Goal: Task Accomplishment & Management: Complete application form

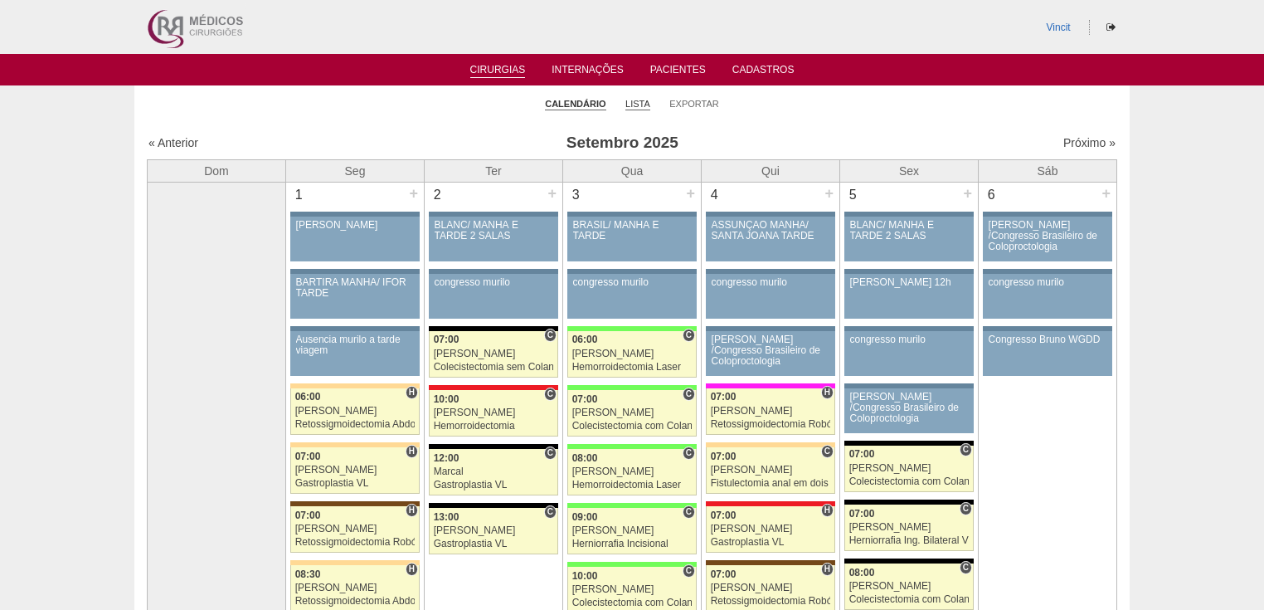
click at [638, 108] on link "Lista" at bounding box center [638, 104] width 25 height 12
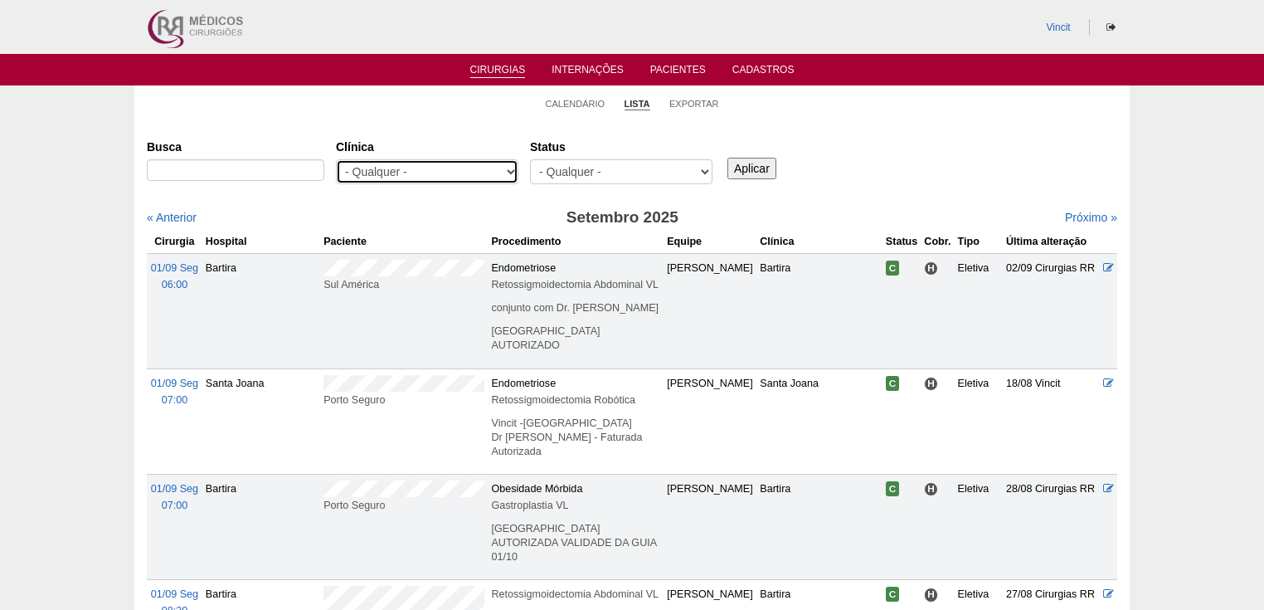
click at [514, 172] on select "- Qualquer - 6R Alphaville Assunção Bartira Brasil Christovão da Gama Cruz Azul…" at bounding box center [427, 171] width 183 height 25
select select "23"
click at [336, 159] on select "- Qualquer - 6R Alphaville Assunção Bartira Brasil Christovão da Gama Cruz Azul…" at bounding box center [427, 171] width 183 height 25
click at [753, 168] on input "Aplicar" at bounding box center [752, 169] width 49 height 22
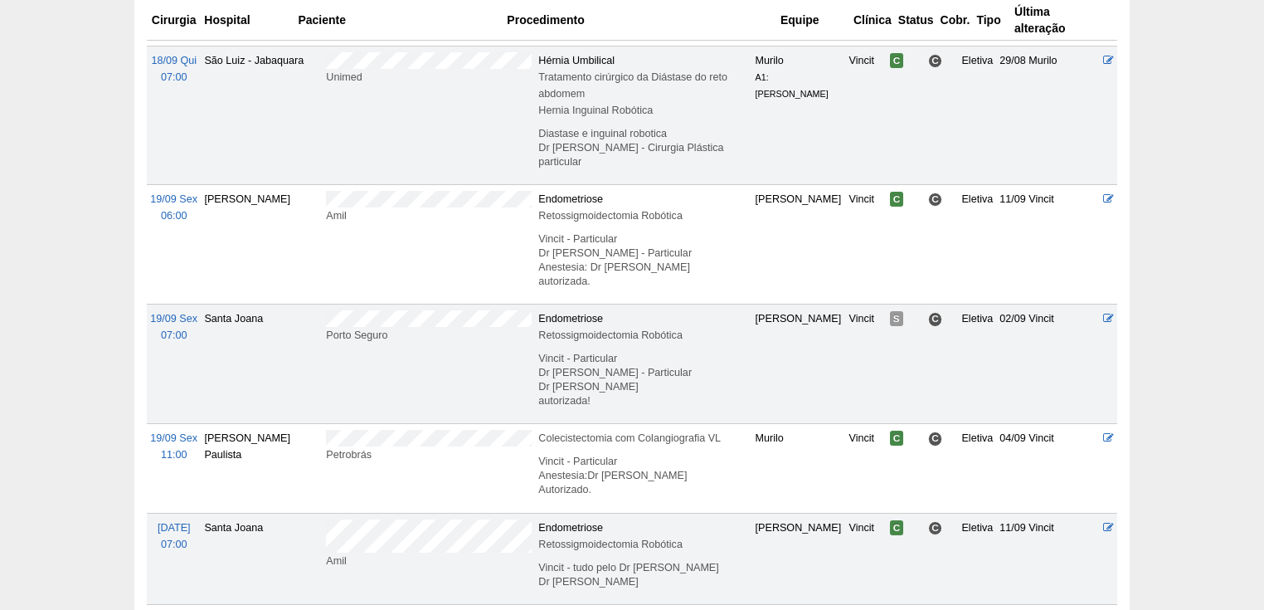
scroll to position [1195, 0]
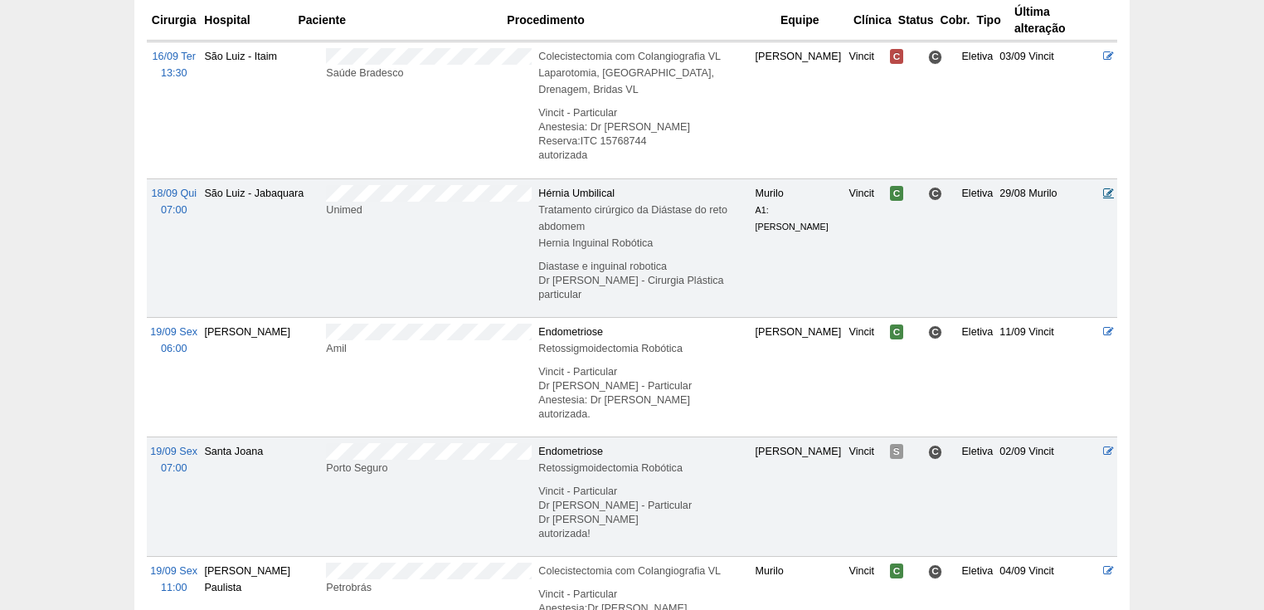
click at [1112, 188] on icon at bounding box center [1109, 193] width 11 height 11
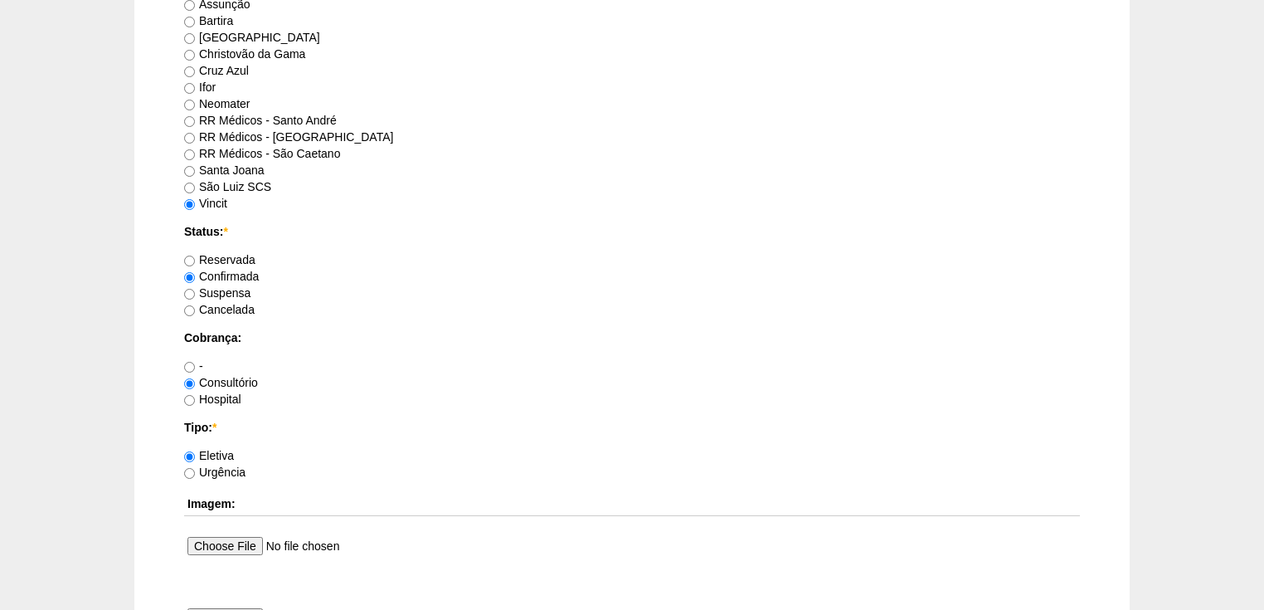
scroll to position [1525, 0]
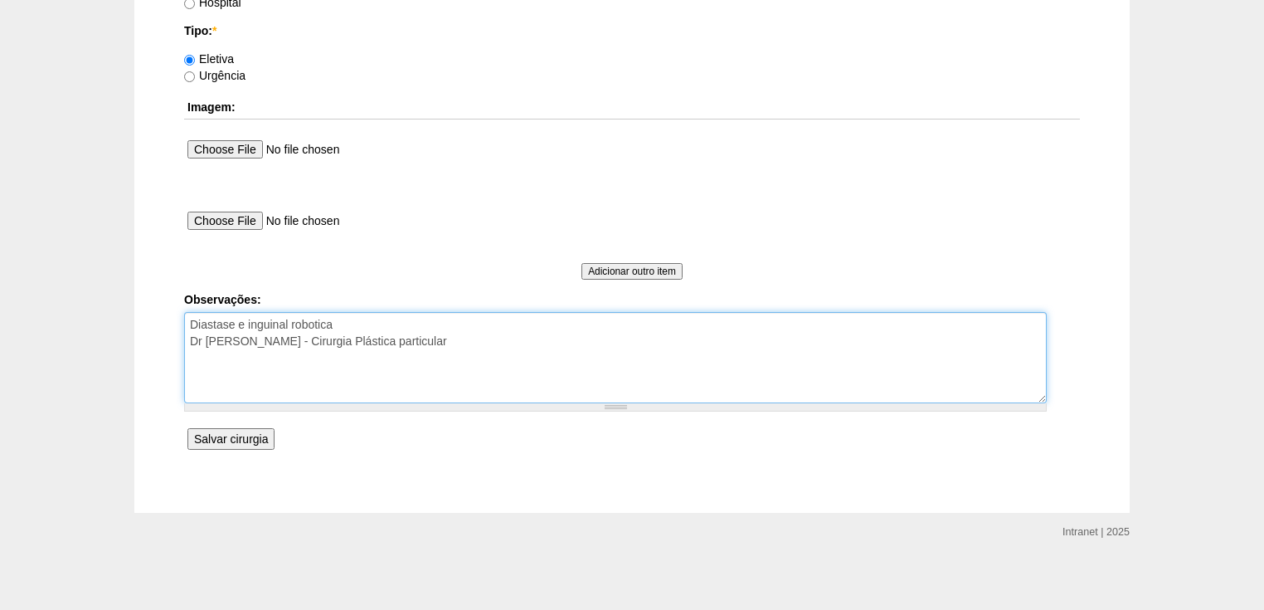
click at [382, 339] on textarea "Diastase e inguinal robotica Dr Bruno - Cirurgia Plástica particular" at bounding box center [615, 357] width 863 height 91
type textarea "Diastase e inguinal robotica Dr Bruno - Cirurgia Plástica particular autorizada."
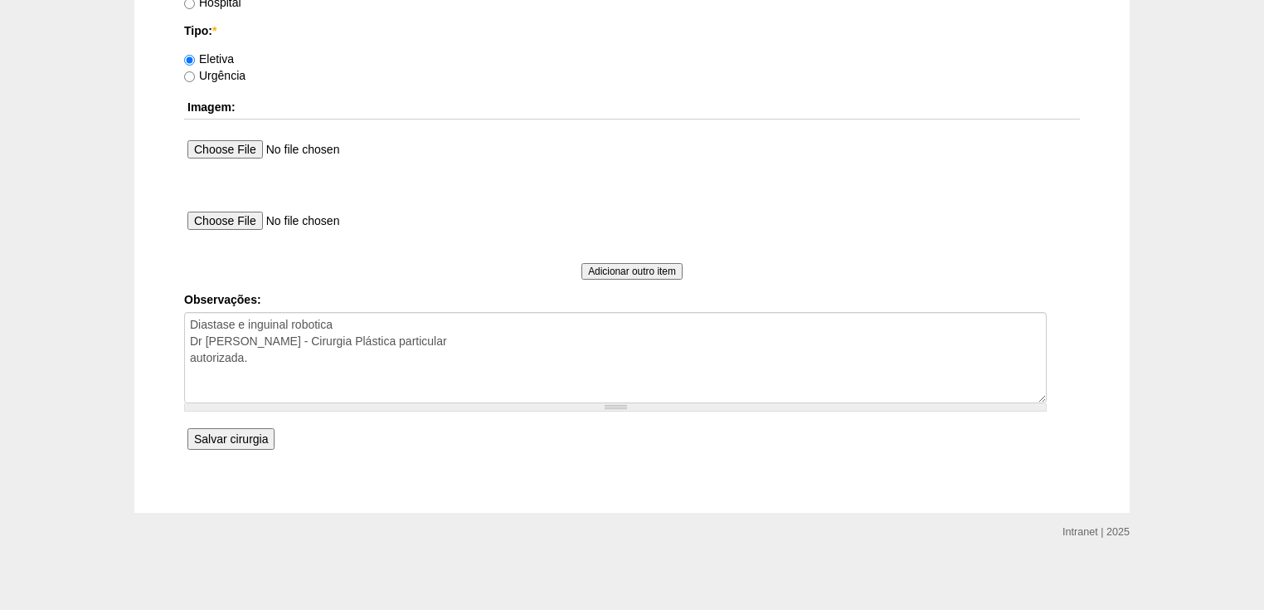
click at [241, 434] on input "Salvar cirurgia" at bounding box center [231, 439] width 87 height 22
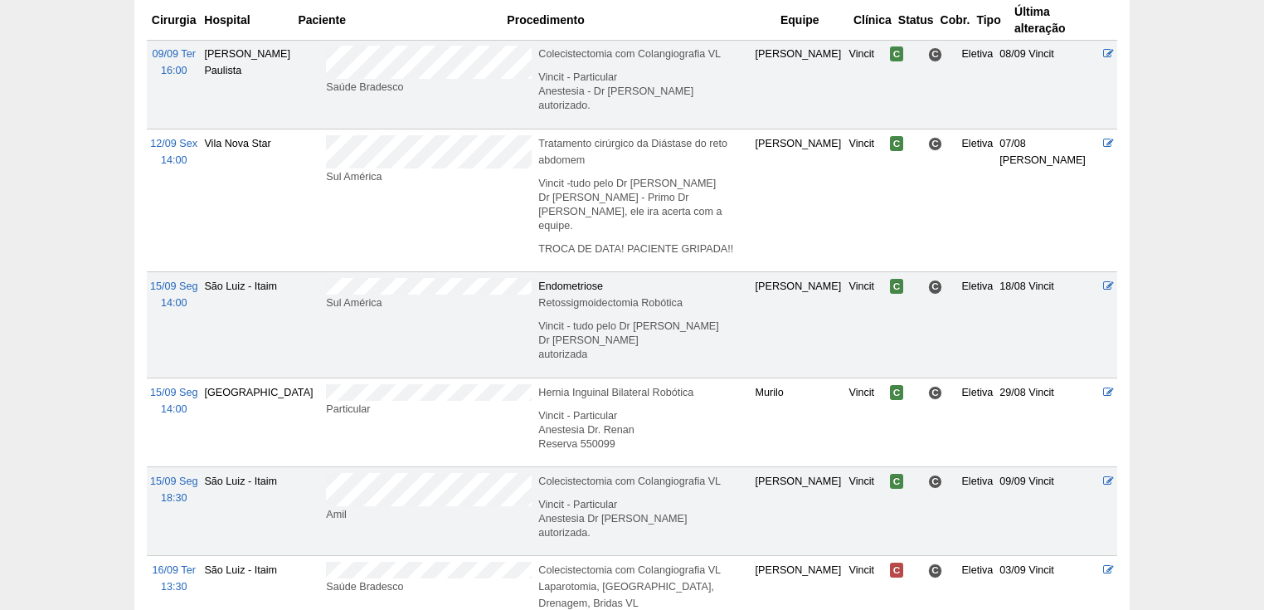
scroll to position [929, 0]
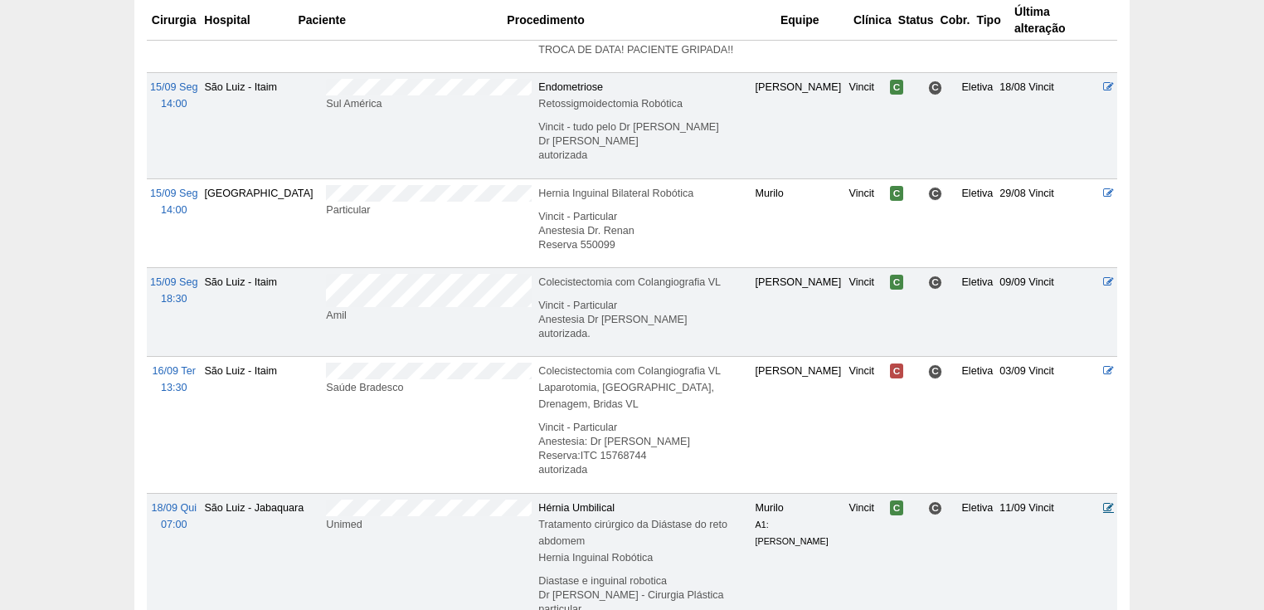
click at [1107, 502] on icon at bounding box center [1109, 507] width 11 height 11
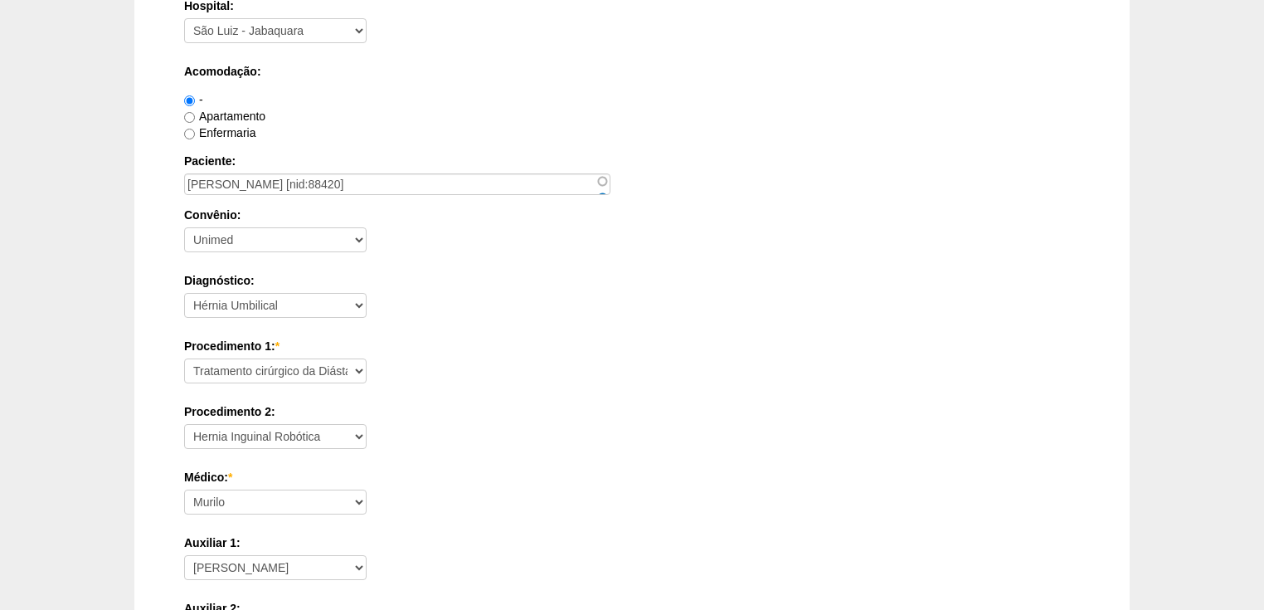
scroll to position [398, 0]
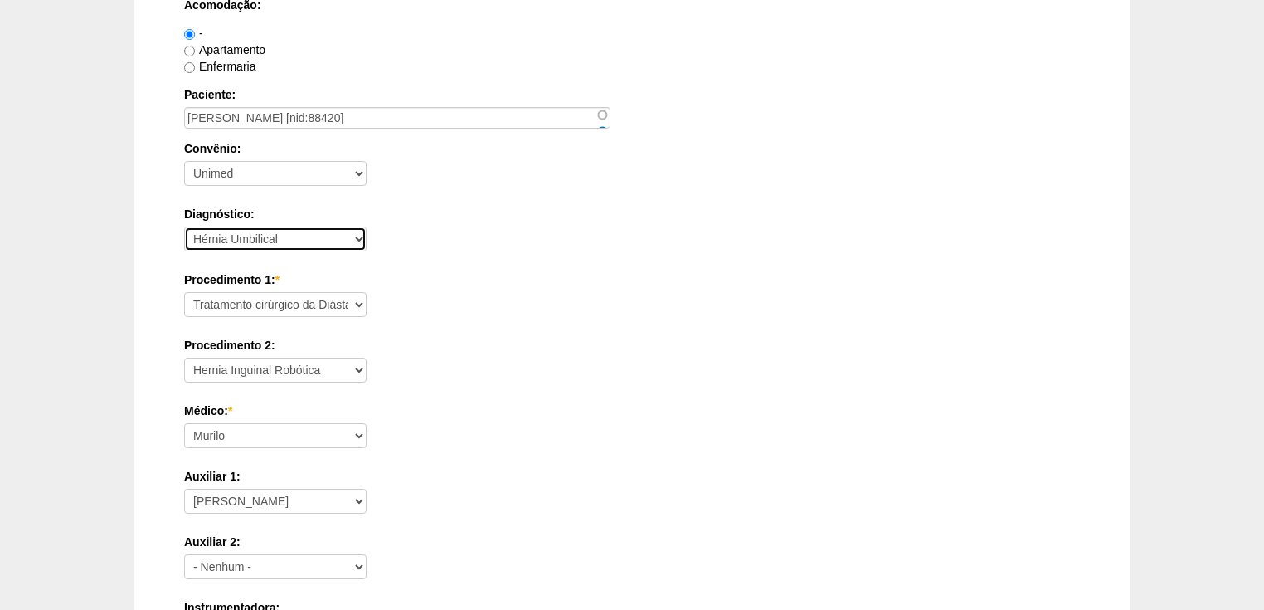
click at [363, 236] on select "- Nenhum - Abdome Agudo Abscesso Hepático Abscesso Perianal Abscesso Peritoneal…" at bounding box center [275, 239] width 183 height 25
select select
click at [184, 227] on select "- Nenhum - Abdome Agudo Abscesso Hepático Abscesso Perianal Abscesso Peritoneal…" at bounding box center [275, 239] width 183 height 25
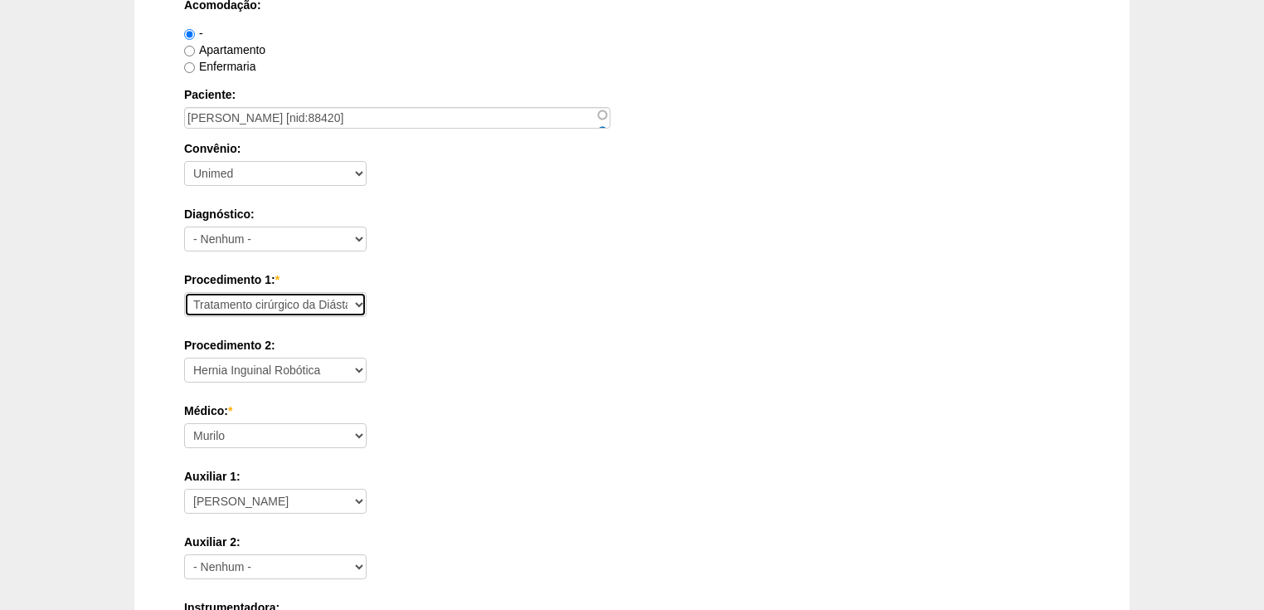
click at [309, 296] on select "Consultório Abscesso Hepático - Drenagem Abscesso perianal Amputação Abdômino P…" at bounding box center [275, 304] width 183 height 25
select select "31616"
click at [184, 292] on select "Consultório Abscesso Hepático - Drenagem Abscesso perianal Amputação Abdômino P…" at bounding box center [275, 304] width 183 height 25
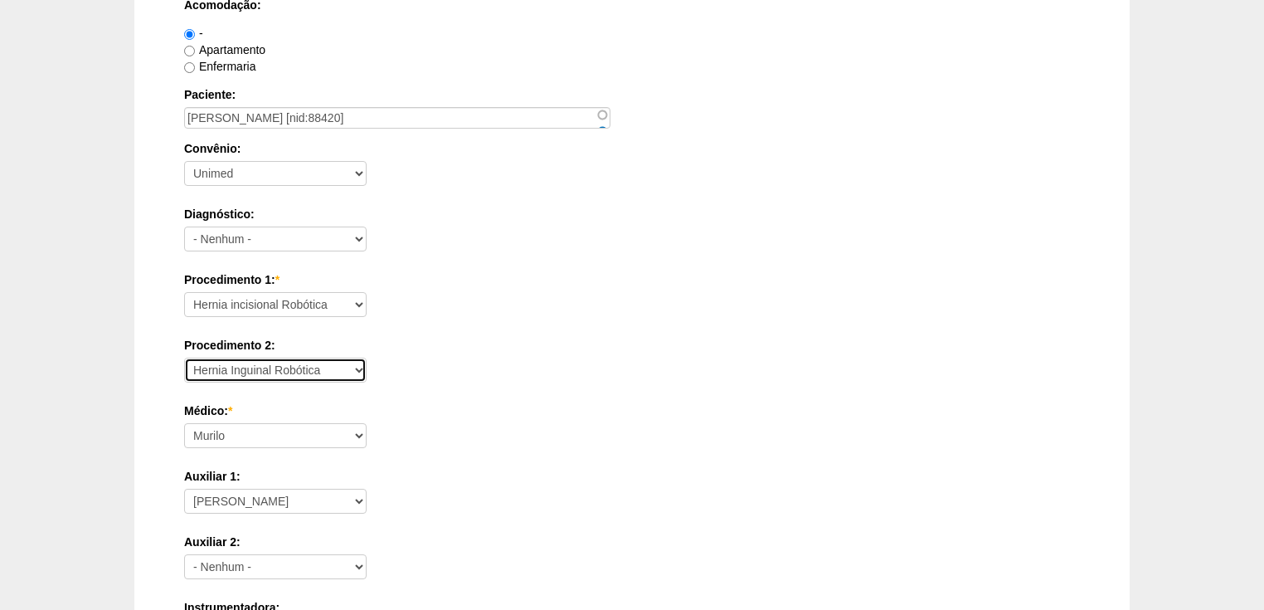
click at [322, 365] on select "- Nenhum - Consultório Abscesso Hepático - Drenagem Abscesso perianal Amputação…" at bounding box center [275, 370] width 183 height 25
select select "40538"
click at [184, 358] on select "- Nenhum - Consultório Abscesso Hepático - Drenagem Abscesso perianal Amputação…" at bounding box center [275, 370] width 183 height 25
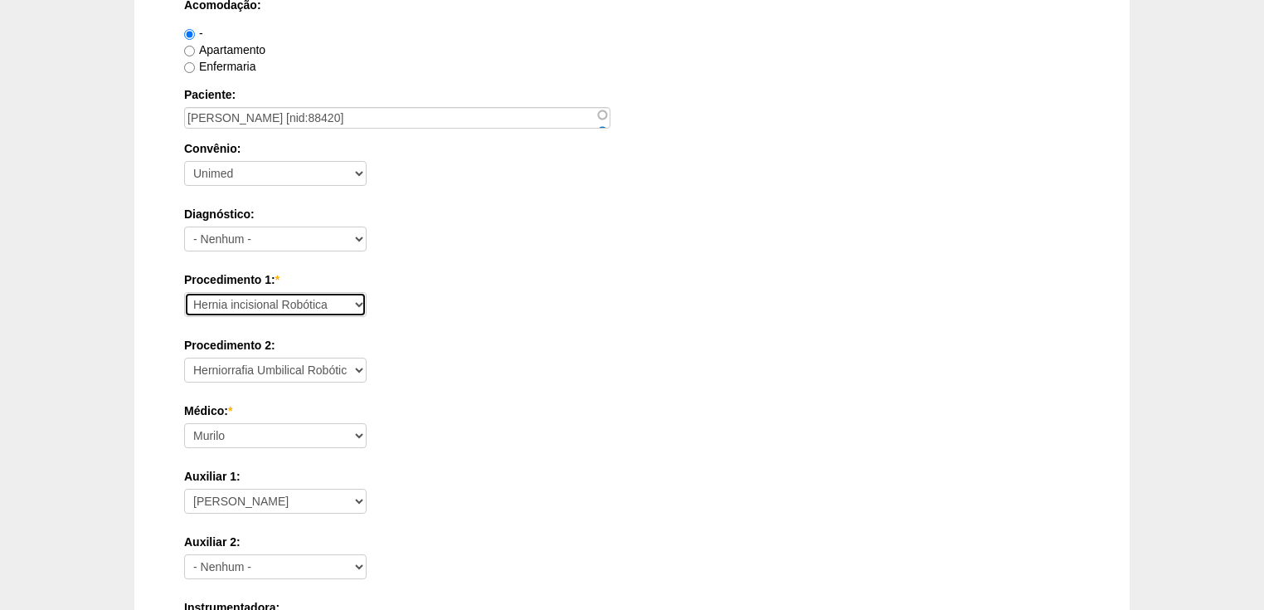
click at [340, 300] on select "Consultório Abscesso Hepático - Drenagem Abscesso perianal Amputação Abdômino P…" at bounding box center [275, 304] width 183 height 25
select select "31617"
click at [184, 292] on select "Consultório Abscesso Hepático - Drenagem Abscesso perianal Amputação Abdômino P…" at bounding box center [275, 304] width 183 height 25
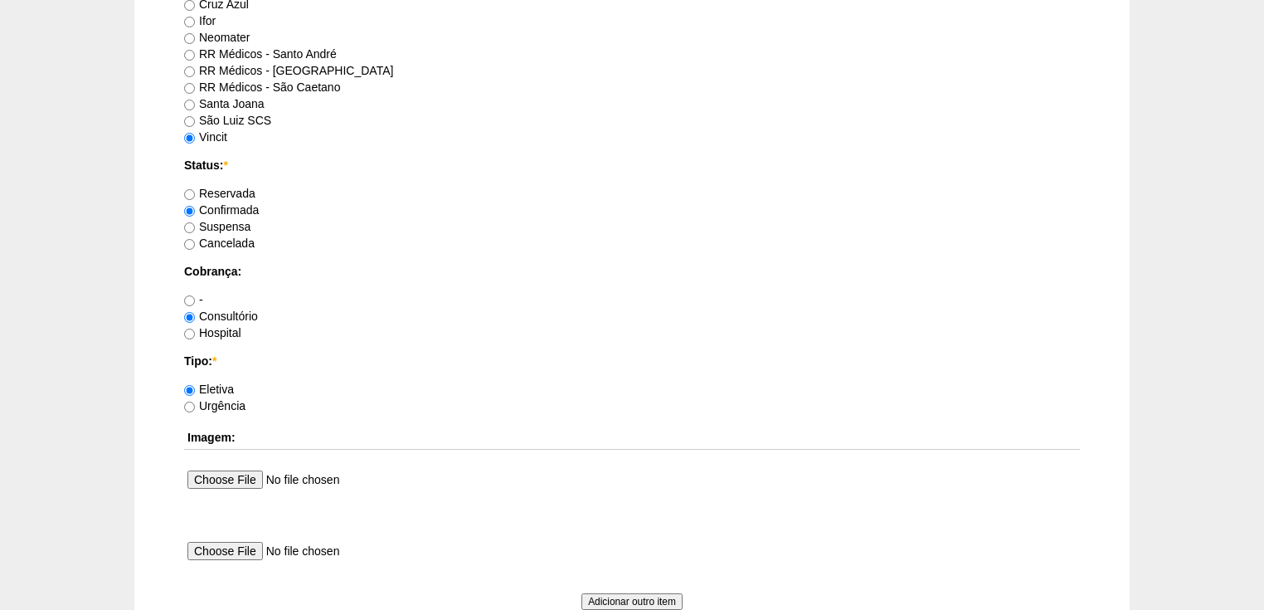
scroll to position [1460, 0]
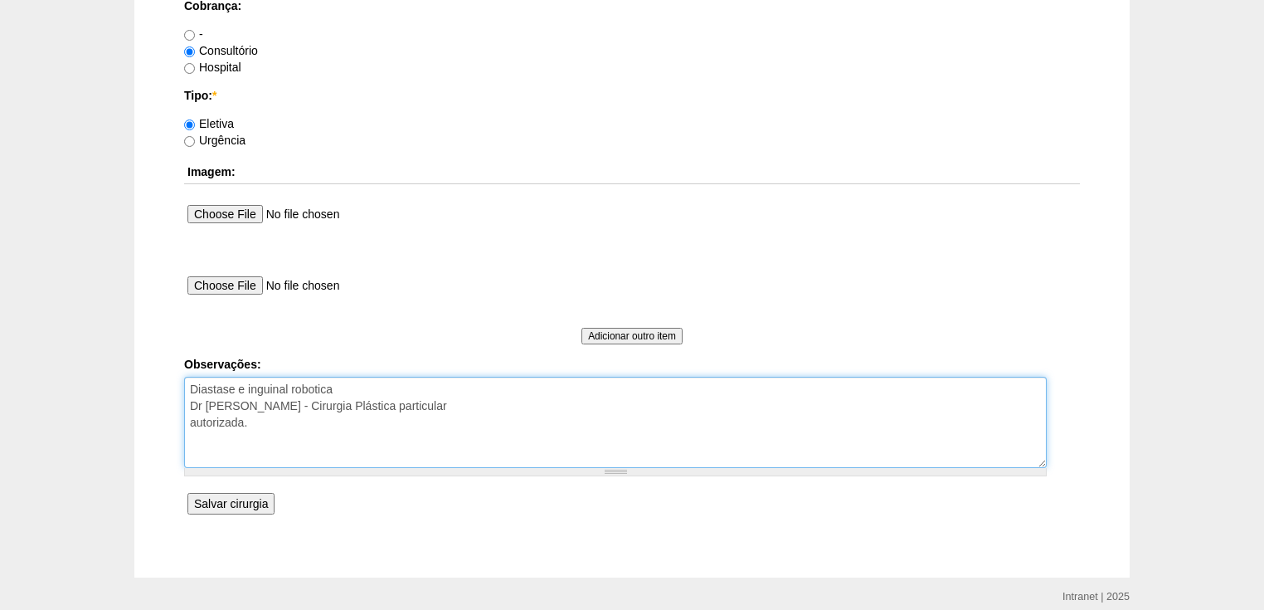
click at [341, 386] on textarea "Diastase e inguinal robotica Dr [PERSON_NAME] - Cirurgia Plástica particular au…" at bounding box center [615, 422] width 863 height 91
click at [452, 387] on textarea "Diastase e inguinal robotica Dr Bruno - Cirurgia Plástica particular autorizada." at bounding box center [615, 422] width 863 height 91
drag, startPoint x: 408, startPoint y: 385, endPoint x: 408, endPoint y: 428, distance: 43.1
click at [408, 428] on textarea "Diastase e inguinal robotica Dr Bruno - Cirurgia Plástica particular autorizada." at bounding box center [615, 422] width 863 height 91
click at [197, 386] on textarea "Diastase e inguinal robotica Dr Bruno - Cirurgia Plástica particular autorizada." at bounding box center [615, 422] width 863 height 91
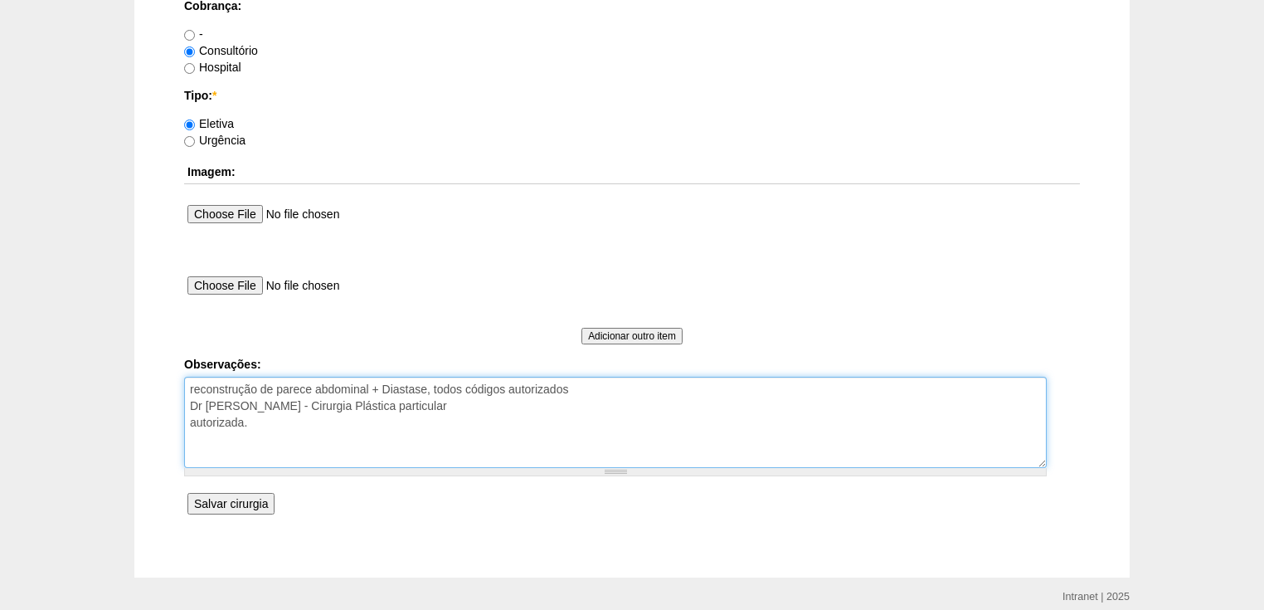
click at [196, 387] on textarea "Diastase e inguinal robotica Dr Bruno - Cirurgia Plástica particular autorizada." at bounding box center [615, 422] width 863 height 91
click at [388, 451] on textarea "Diastase e inguinal robotica Dr Bruno - Cirurgia Plástica particular autorizada." at bounding box center [615, 422] width 863 height 91
type textarea "Reconstrução de parece abdominal + Diastase, todos códigos autorizados Dr Bruno…"
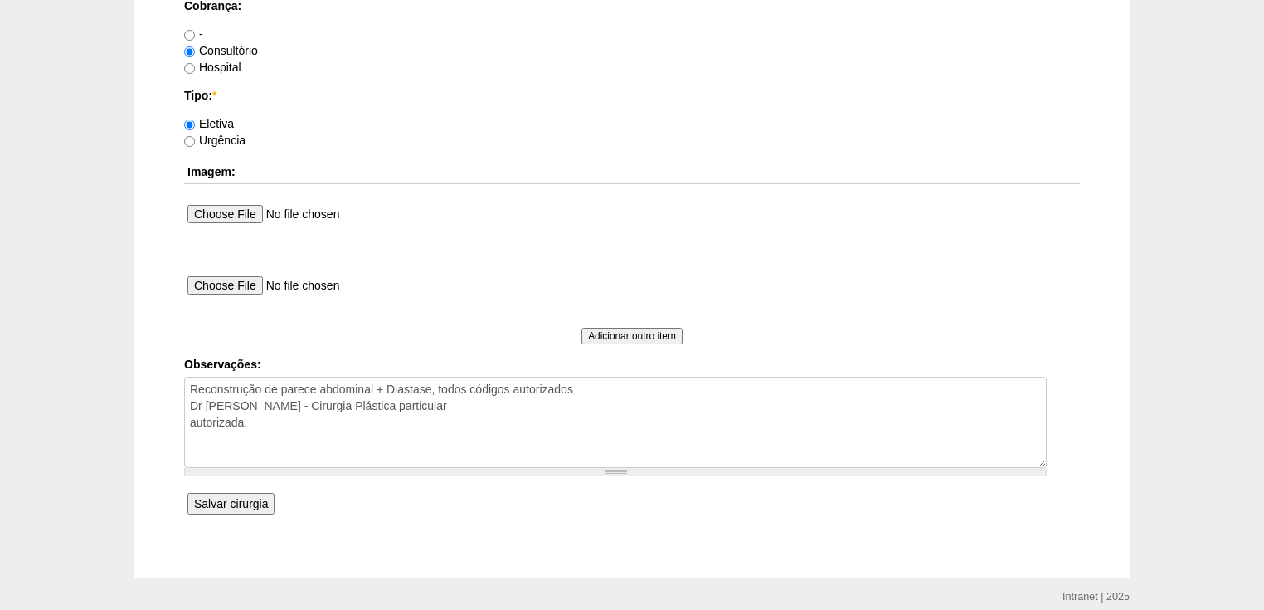
click at [250, 498] on input "Salvar cirurgia" at bounding box center [231, 504] width 87 height 22
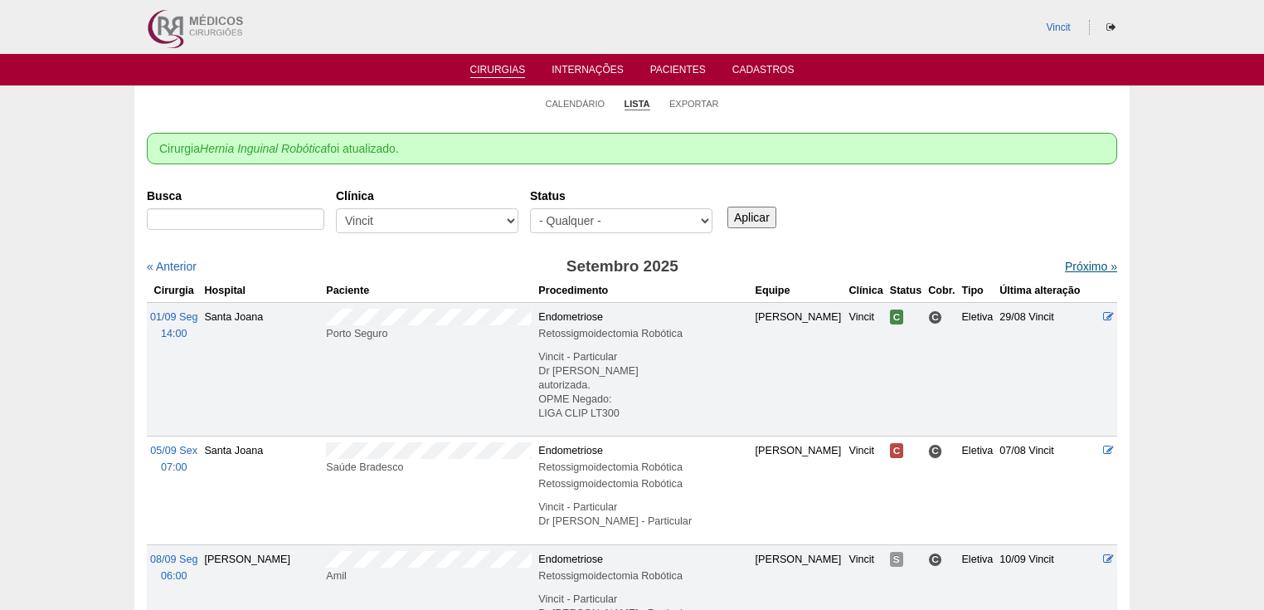
click at [1075, 266] on link "Próximo »" at bounding box center [1091, 266] width 52 height 13
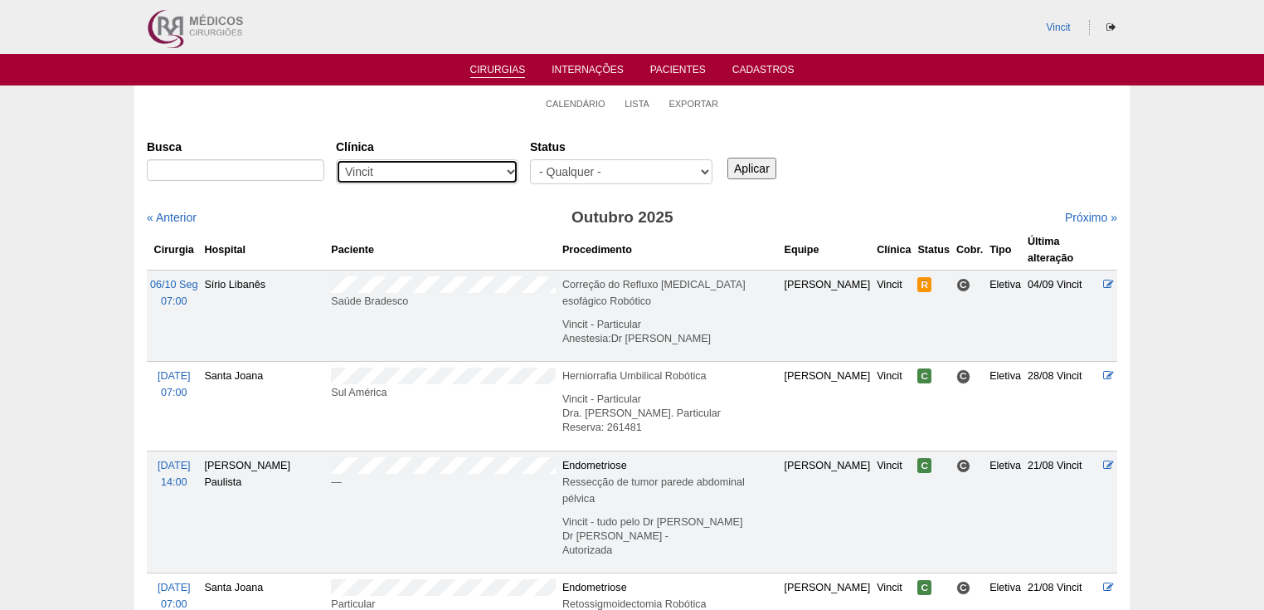
click at [512, 169] on select "- Qualquer - 6R Alphaville Assunção Bartira Brasil Christovão da Gama Cruz Azul…" at bounding box center [427, 171] width 183 height 25
select select "68"
click at [336, 159] on select "- Qualquer - 6R Alphaville Assunção Bartira Brasil Christovão da Gama Cruz Azul…" at bounding box center [427, 171] width 183 height 25
click at [1072, 219] on link "Próximo »" at bounding box center [1091, 217] width 52 height 13
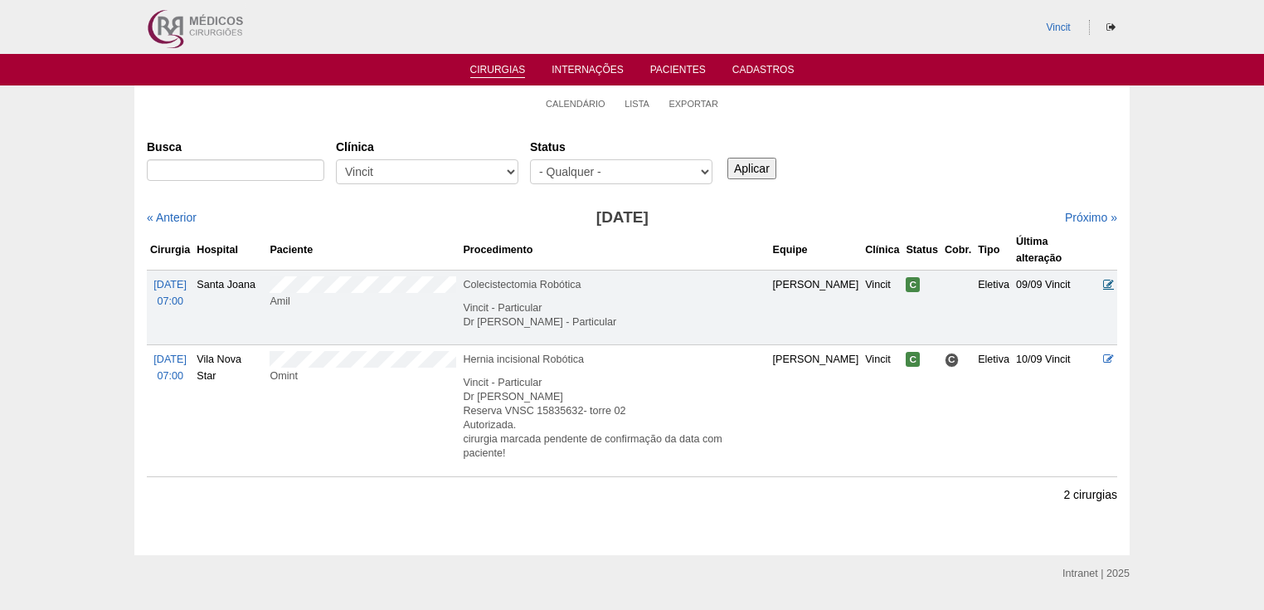
click at [1109, 279] on icon at bounding box center [1109, 284] width 11 height 11
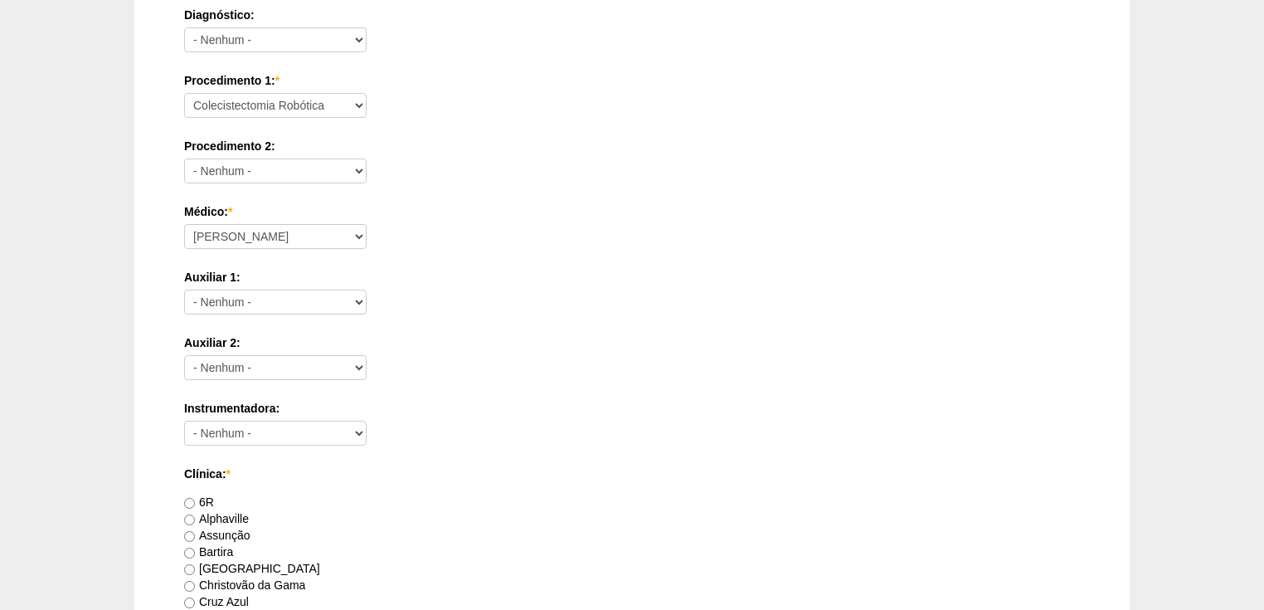
scroll to position [199, 0]
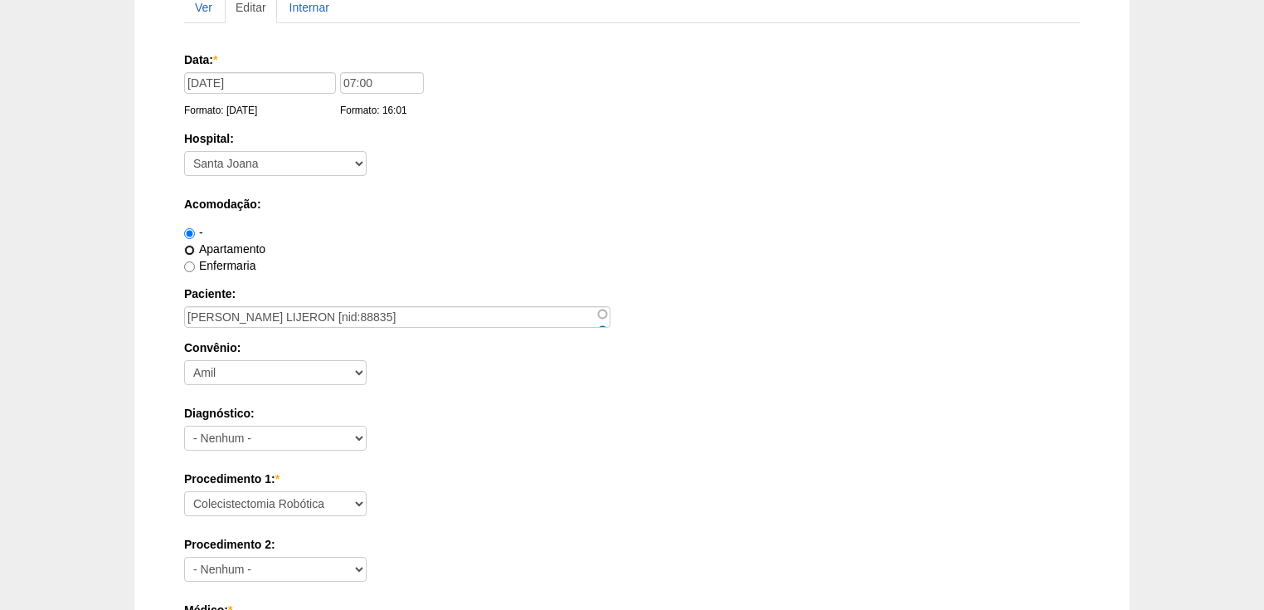
click at [189, 246] on input "Apartamento" at bounding box center [189, 250] width 11 height 11
radio input "true"
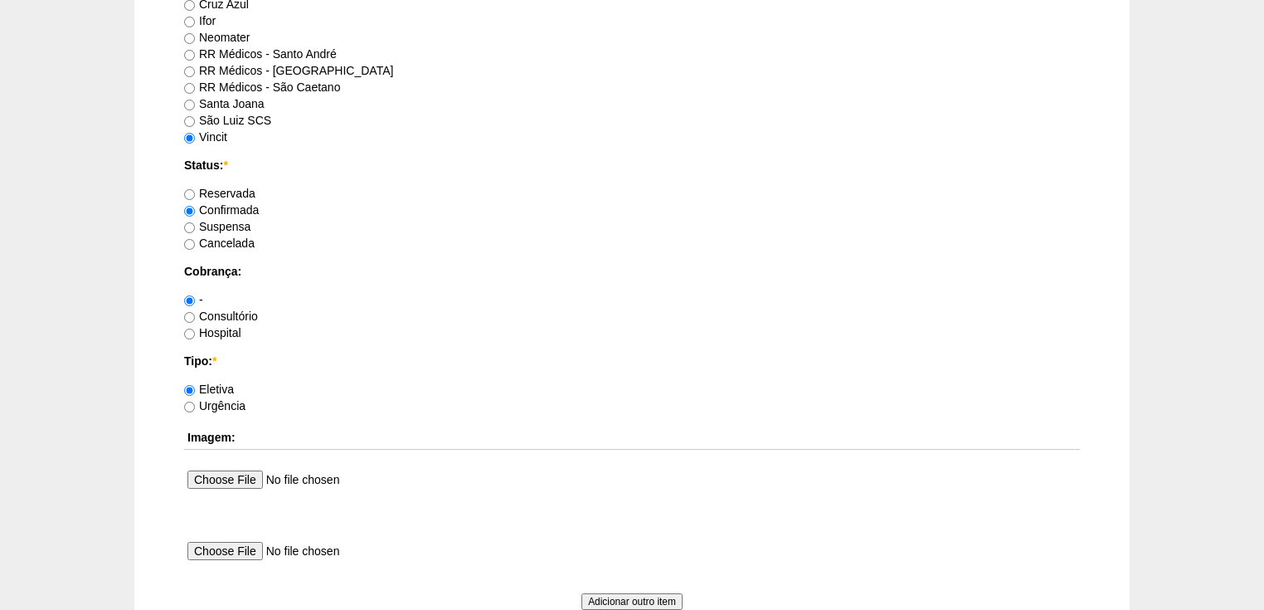
scroll to position [1394, 0]
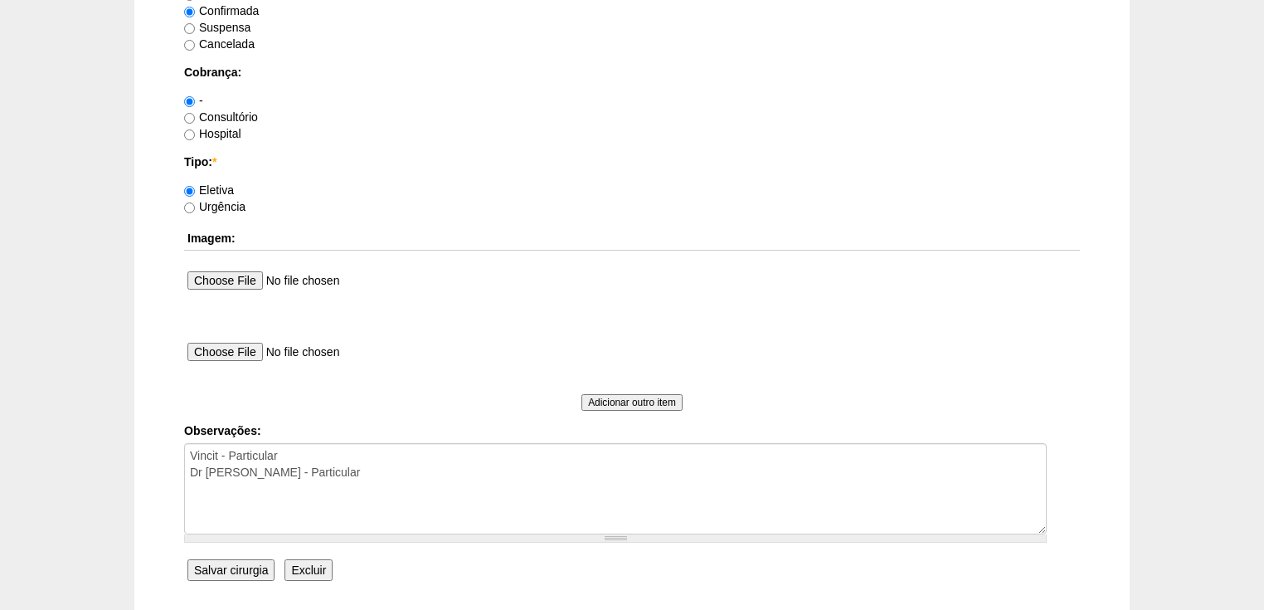
click at [227, 561] on input "Salvar cirurgia" at bounding box center [231, 570] width 87 height 22
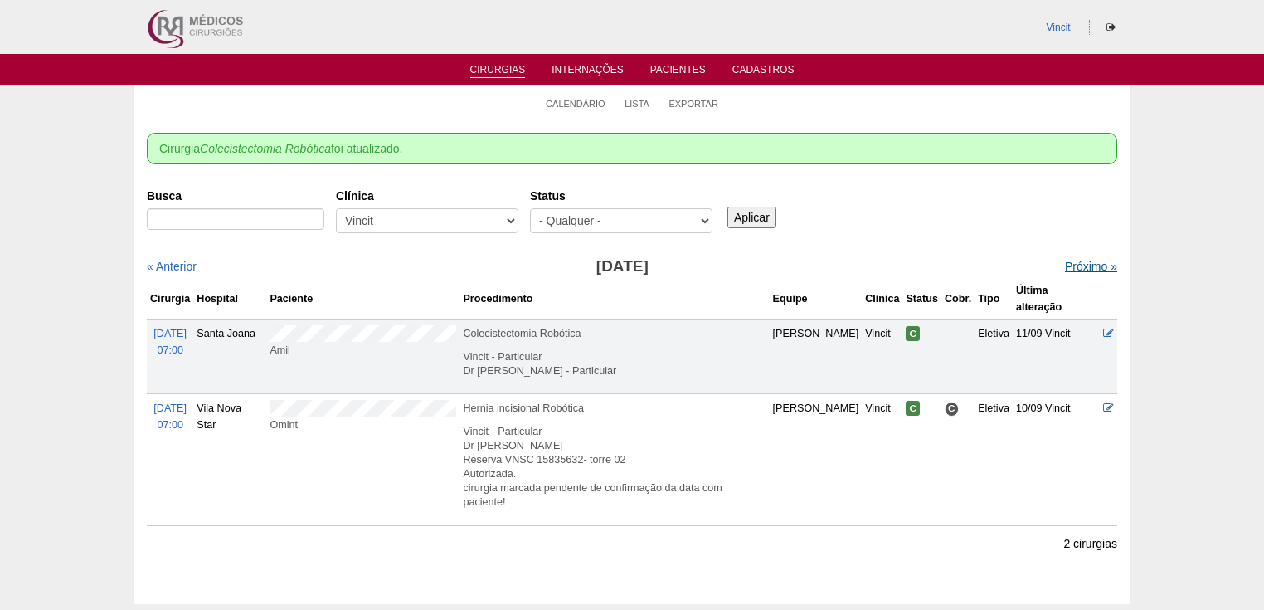
click at [1069, 262] on link "Próximo »" at bounding box center [1091, 266] width 52 height 13
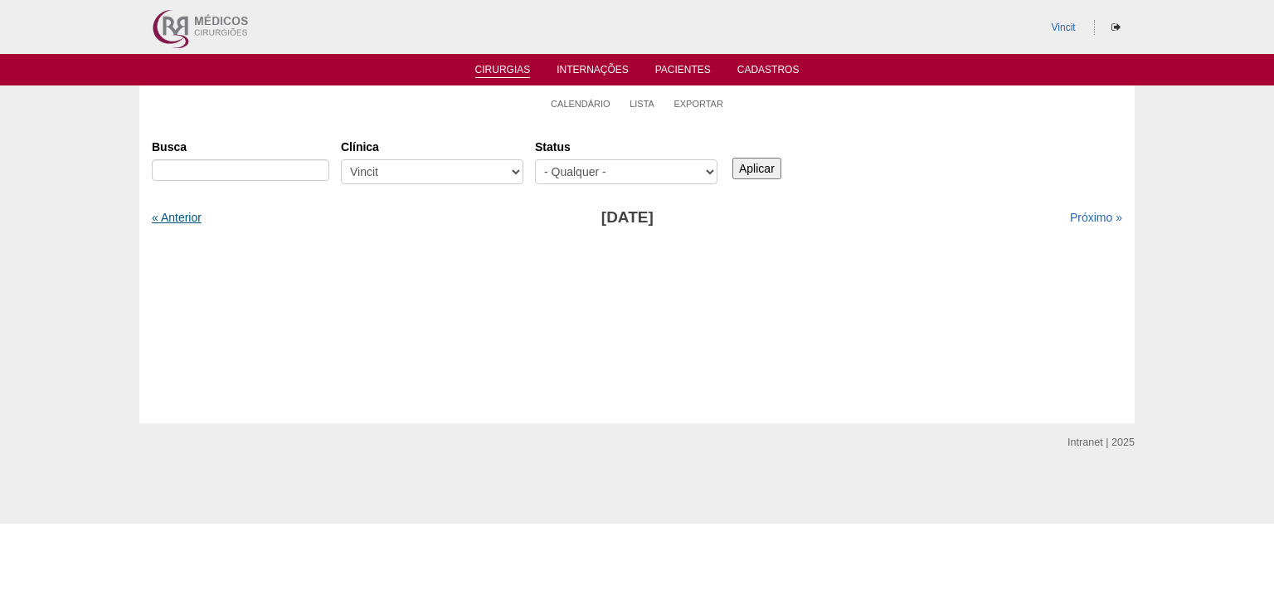
click at [171, 214] on link "« Anterior" at bounding box center [177, 217] width 50 height 13
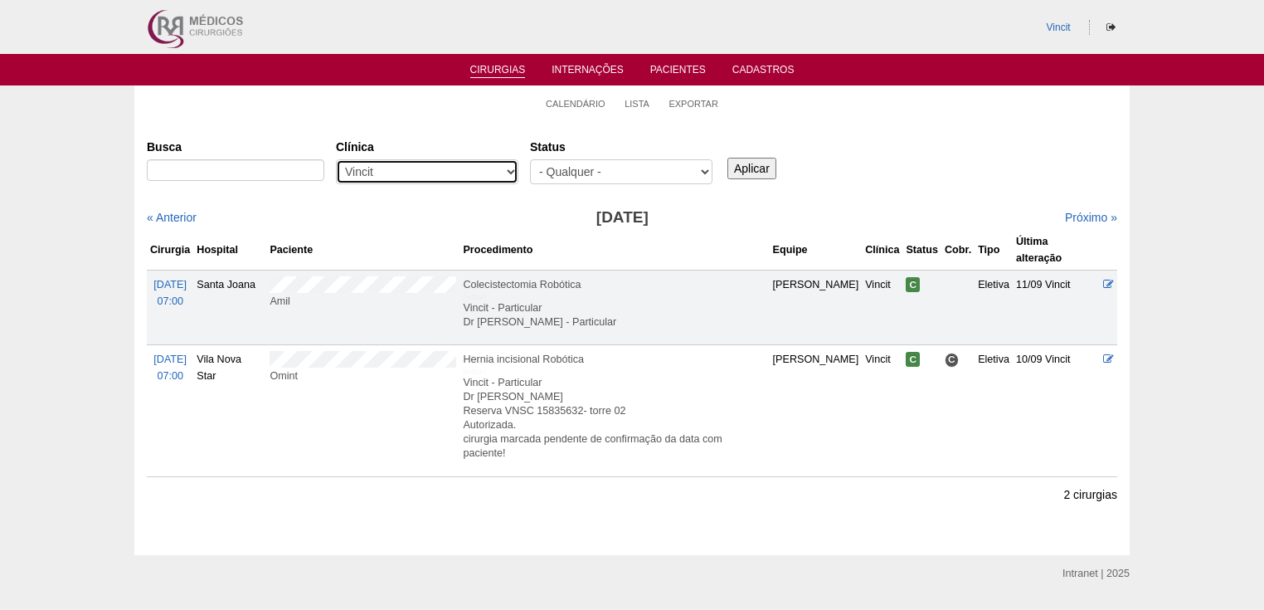
click at [509, 173] on select "- Qualquer - 6R Alphaville Assunção Bartira Brasil Christovão da Gama Cruz Azul…" at bounding box center [427, 171] width 183 height 25
select select "68"
click at [336, 159] on select "- Qualquer - 6R Alphaville Assunção Bartira Brasil Christovão da Gama Cruz Azul…" at bounding box center [427, 171] width 183 height 25
click at [757, 171] on input "Aplicar" at bounding box center [752, 169] width 49 height 22
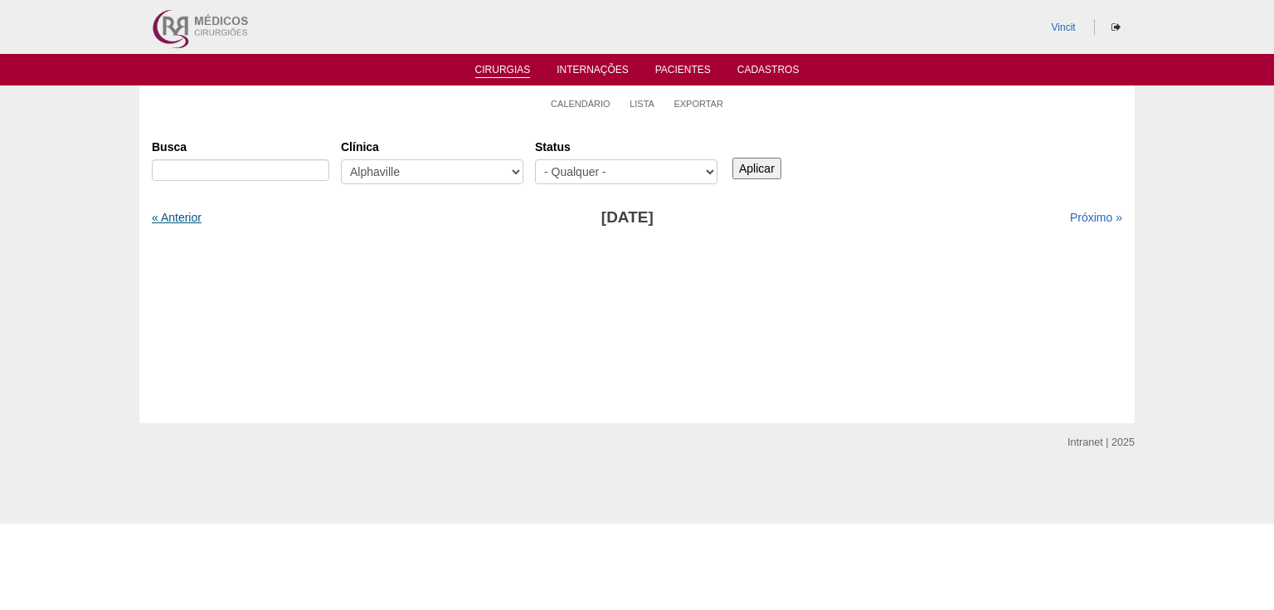
click at [188, 220] on link "« Anterior" at bounding box center [177, 217] width 50 height 13
click at [183, 216] on link "« Anterior" at bounding box center [177, 217] width 50 height 13
click at [175, 216] on link "« Anterior" at bounding box center [177, 217] width 50 height 13
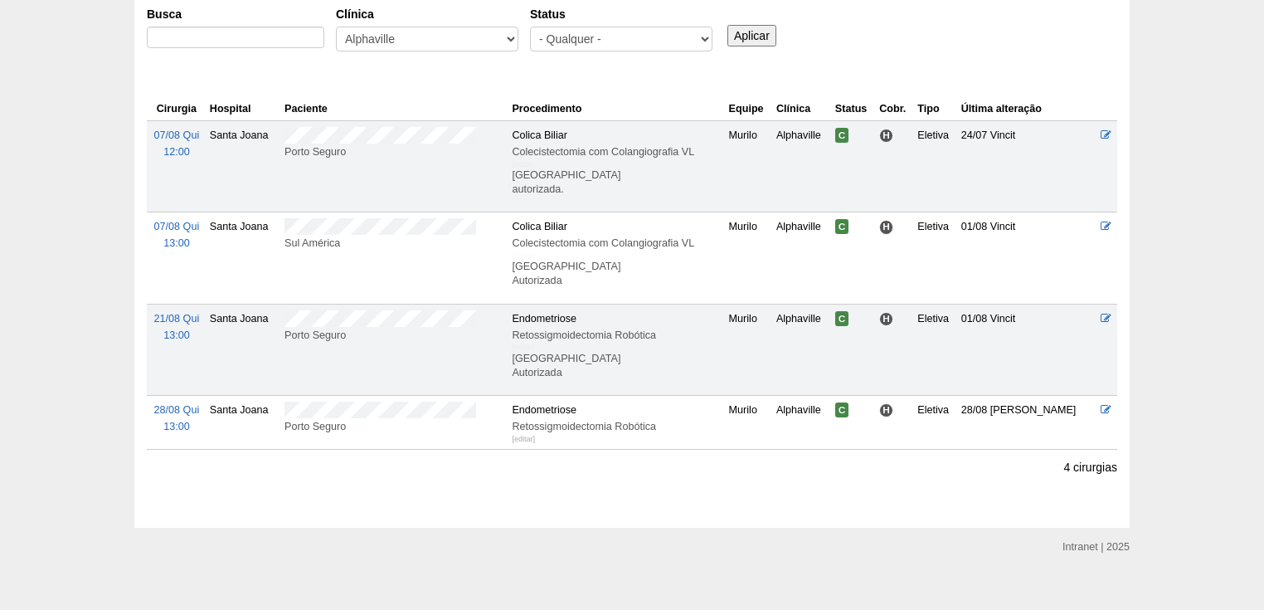
scroll to position [149, 0]
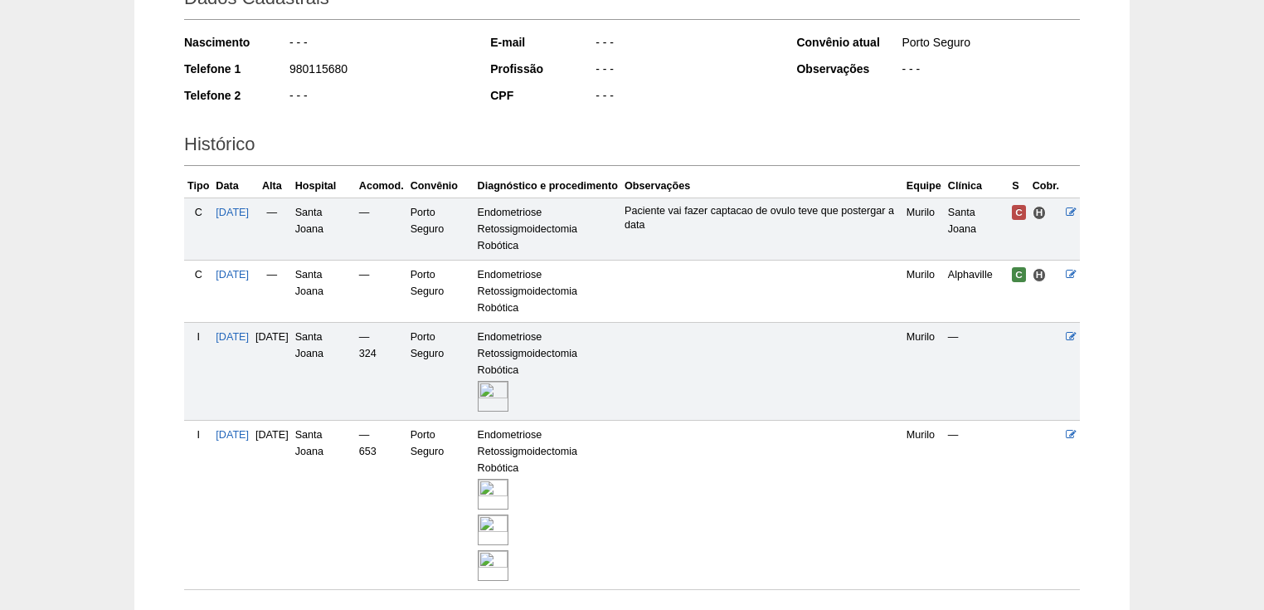
scroll to position [332, 0]
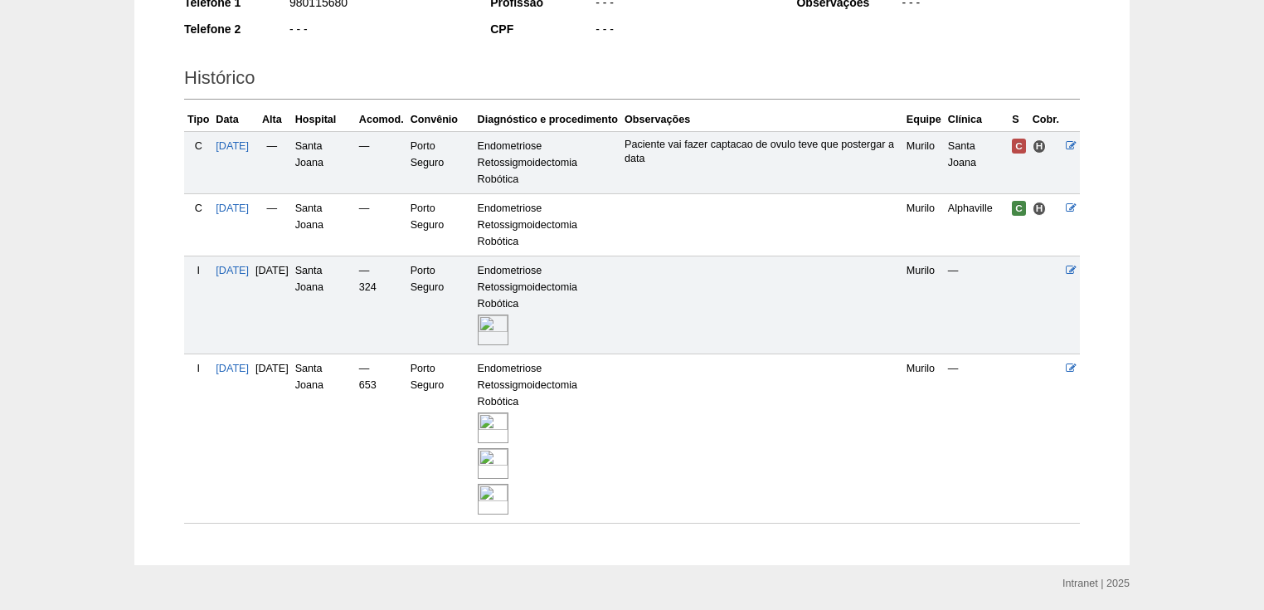
click at [509, 441] on img at bounding box center [493, 427] width 31 height 31
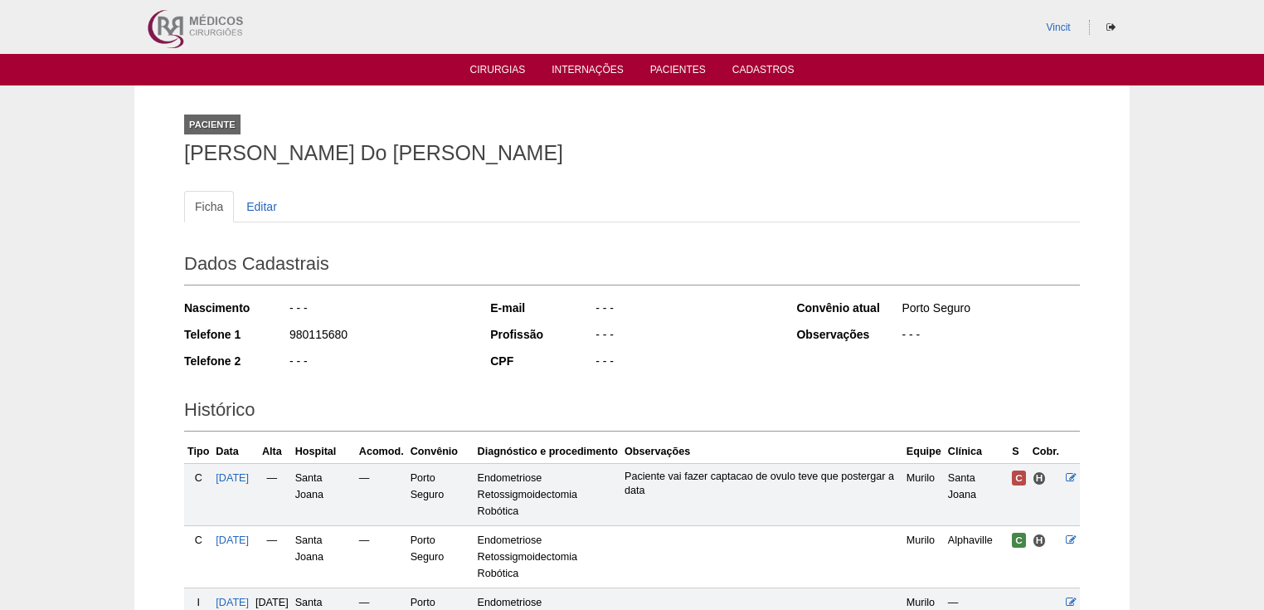
scroll to position [330, 0]
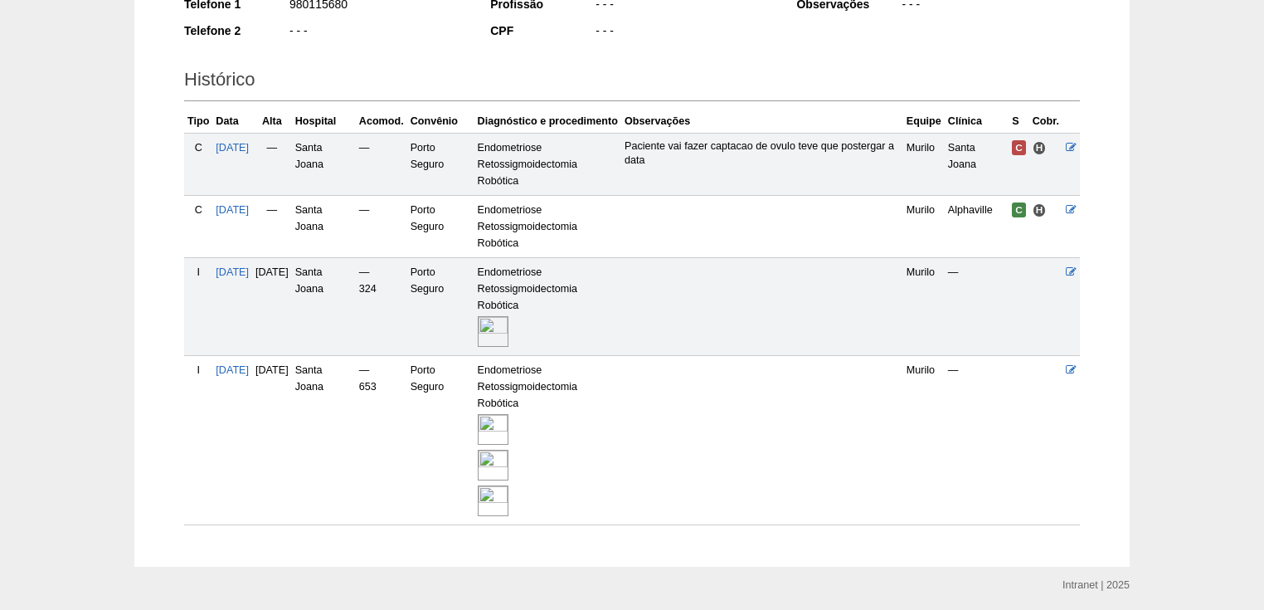
click at [509, 334] on img at bounding box center [493, 331] width 31 height 31
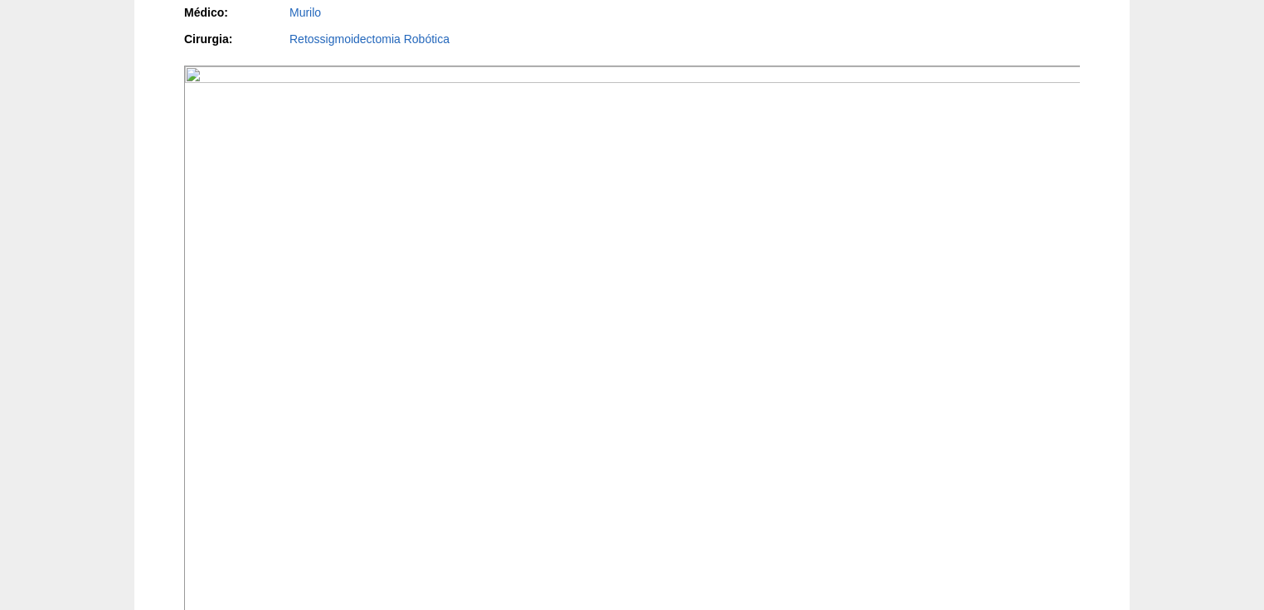
scroll to position [266, 0]
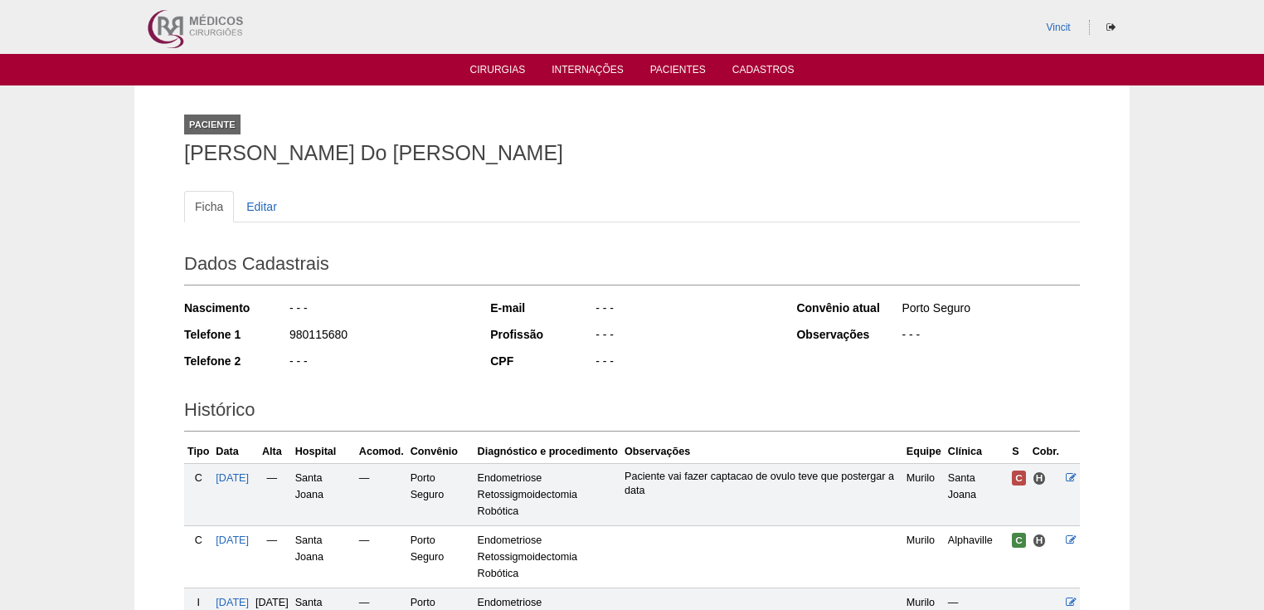
scroll to position [329, 0]
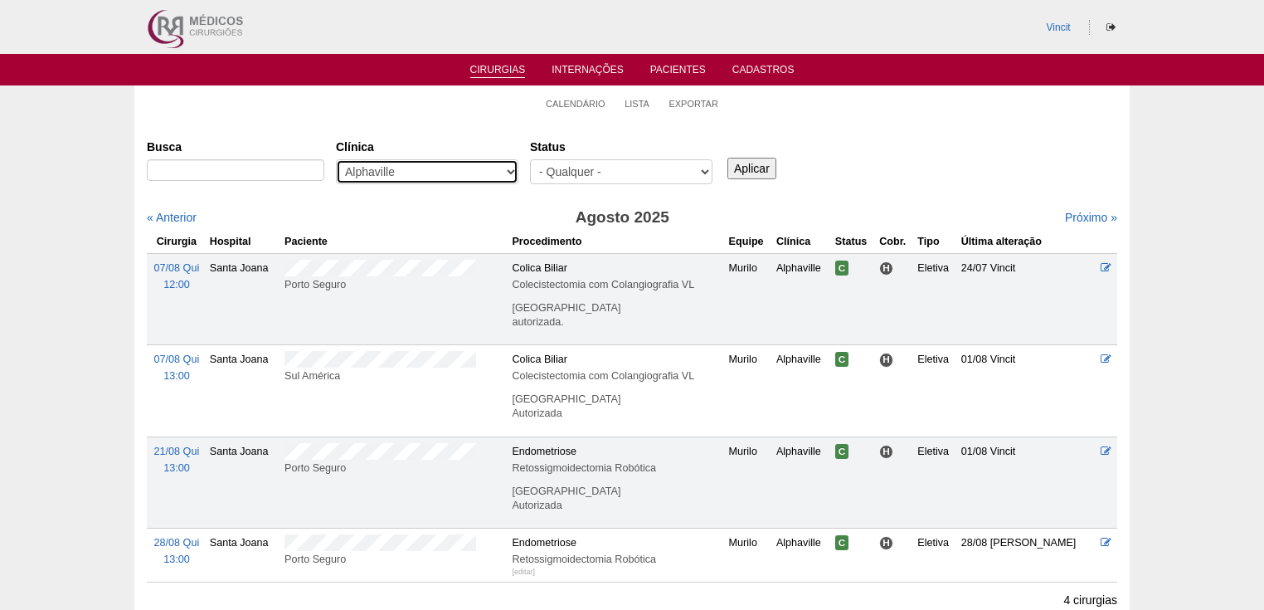
click at [510, 169] on select "- Qualquer - 6R Alphaville Assunção Bartira Brasil Christovão da Gama Cruz Azul…" at bounding box center [427, 171] width 183 height 25
select select "48"
click at [336, 159] on select "- Qualquer - 6R Alphaville Assunção Bartira Brasil Christovão da Gama Cruz Azul…" at bounding box center [427, 171] width 183 height 25
click at [747, 167] on input "Aplicar" at bounding box center [752, 169] width 49 height 22
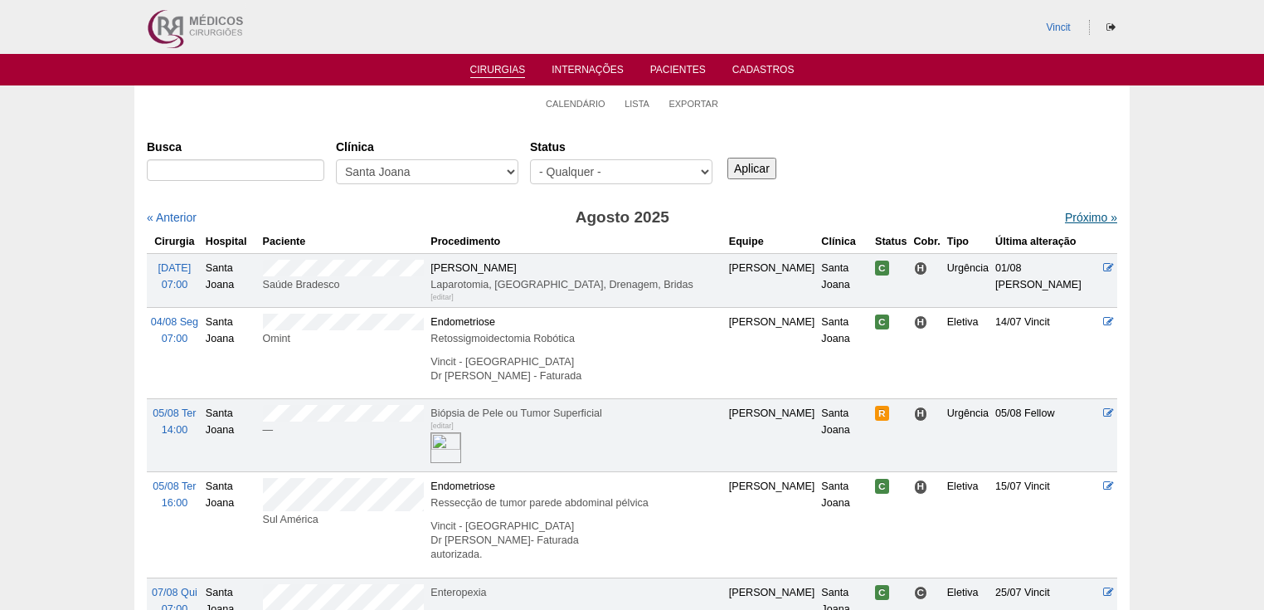
click at [1074, 217] on link "Próximo »" at bounding box center [1091, 217] width 52 height 13
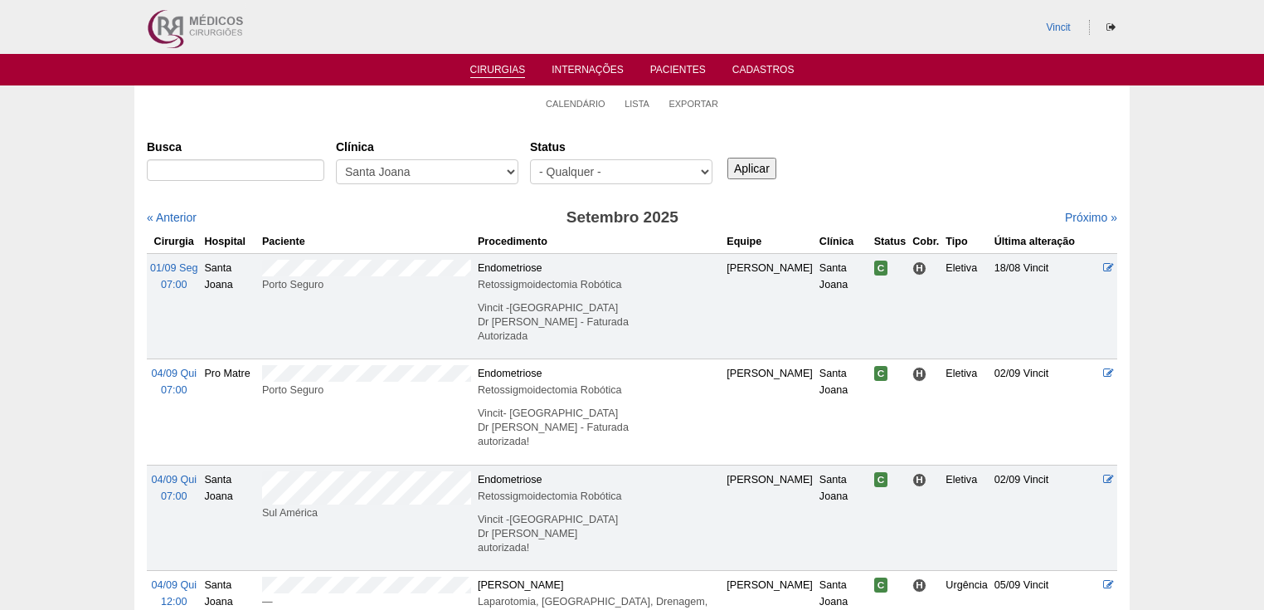
click at [501, 71] on link "Cirurgias" at bounding box center [498, 71] width 56 height 14
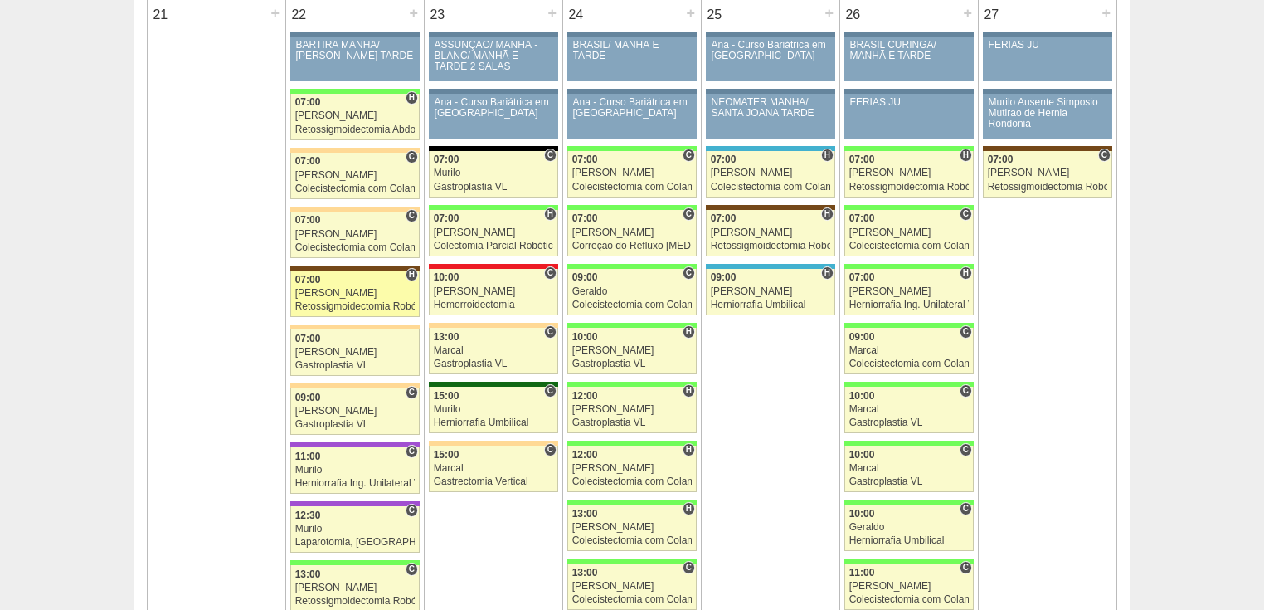
scroll to position [2390, 0]
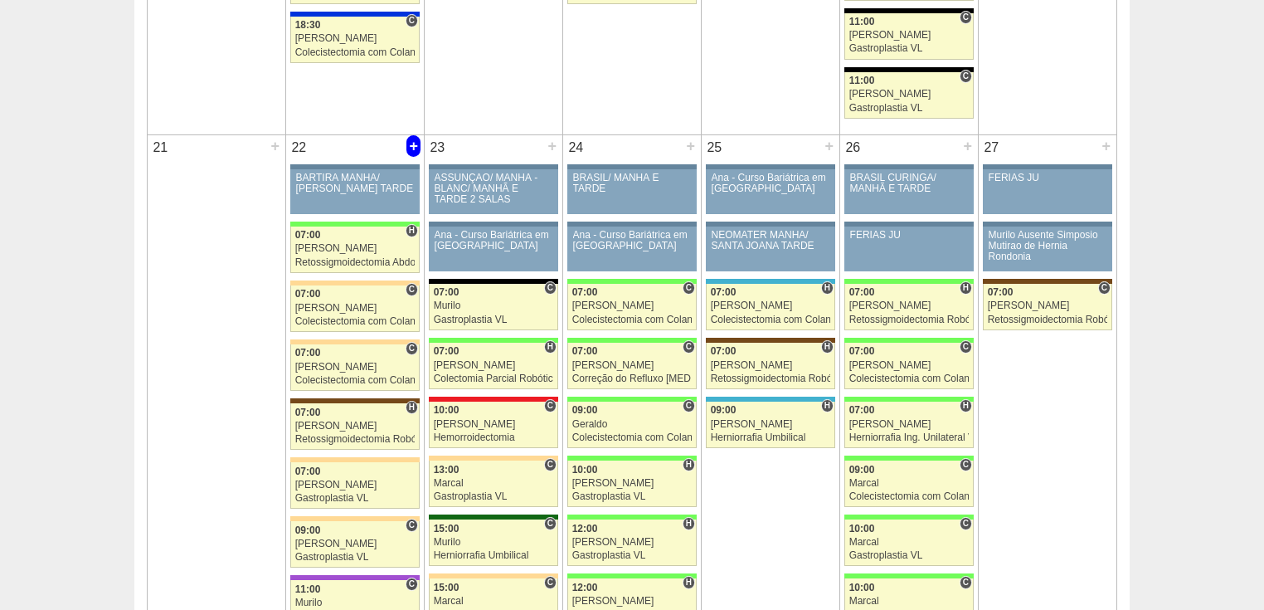
click at [412, 139] on div "+" at bounding box center [414, 146] width 14 height 22
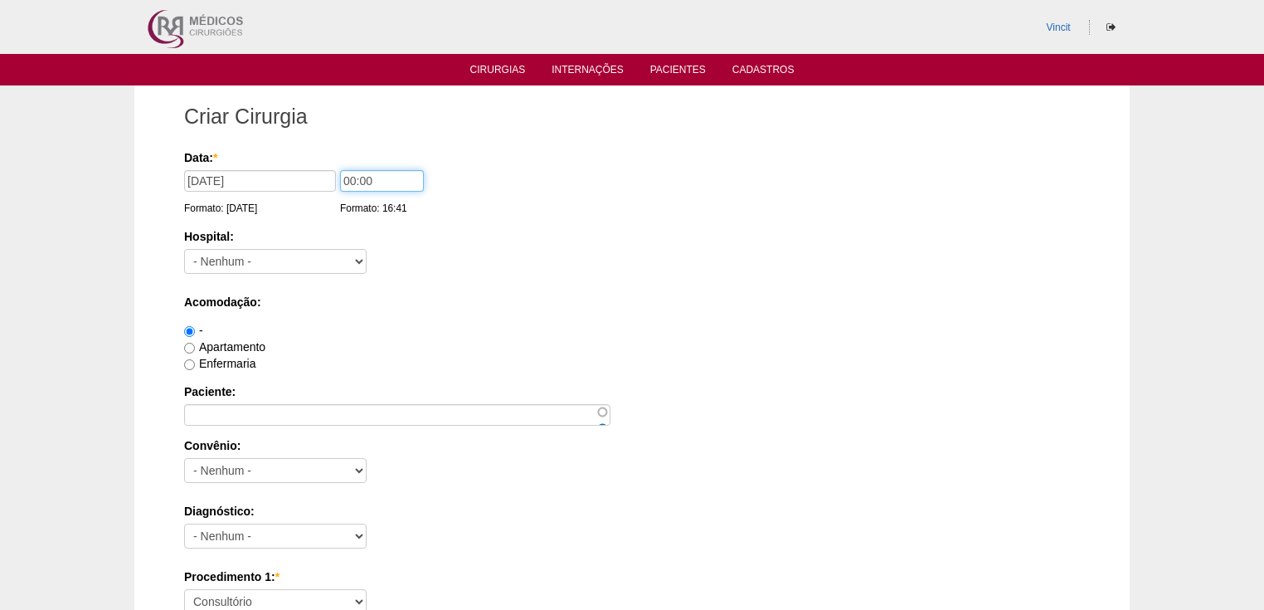
click at [355, 183] on input "00:00" at bounding box center [382, 181] width 84 height 22
type input "15:00"
click at [348, 259] on select "- [GEOGRAPHIC_DATA] - [DATE] [PERSON_NAME] Alvorada América Assunção Bartira Be…" at bounding box center [275, 261] width 183 height 25
select select "15"
click at [184, 249] on select "- [GEOGRAPHIC_DATA] - [DATE] [PERSON_NAME] Alvorada América Assunção Bartira Be…" at bounding box center [275, 261] width 183 height 25
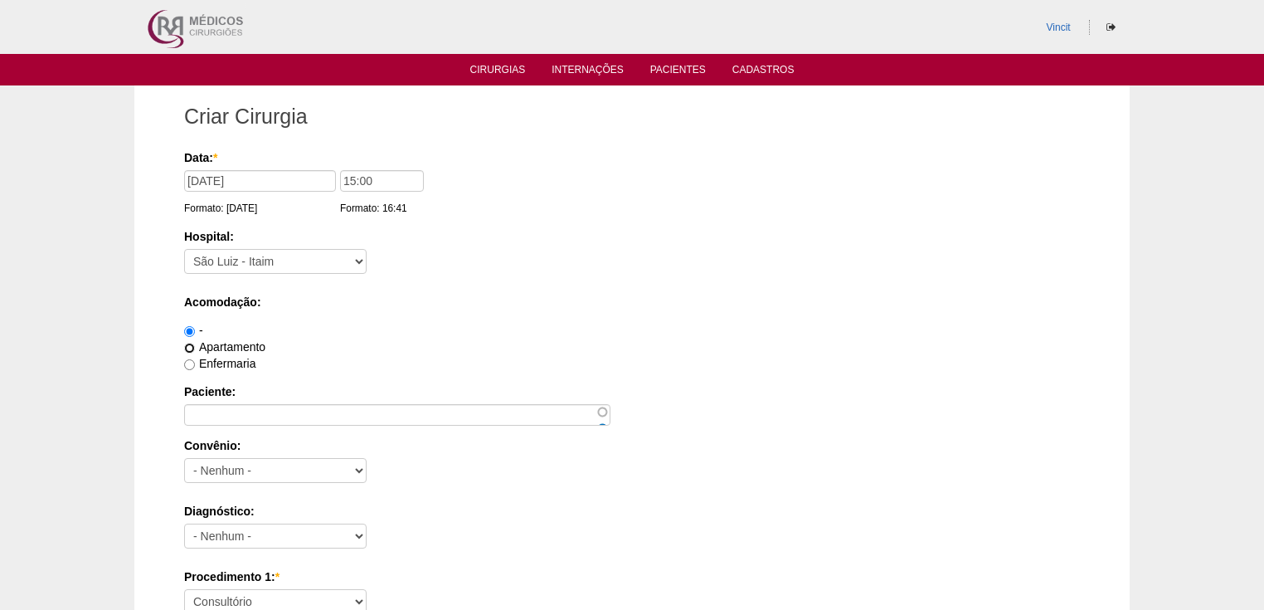
click at [190, 343] on input "Apartamento" at bounding box center [189, 348] width 11 height 11
radio input "true"
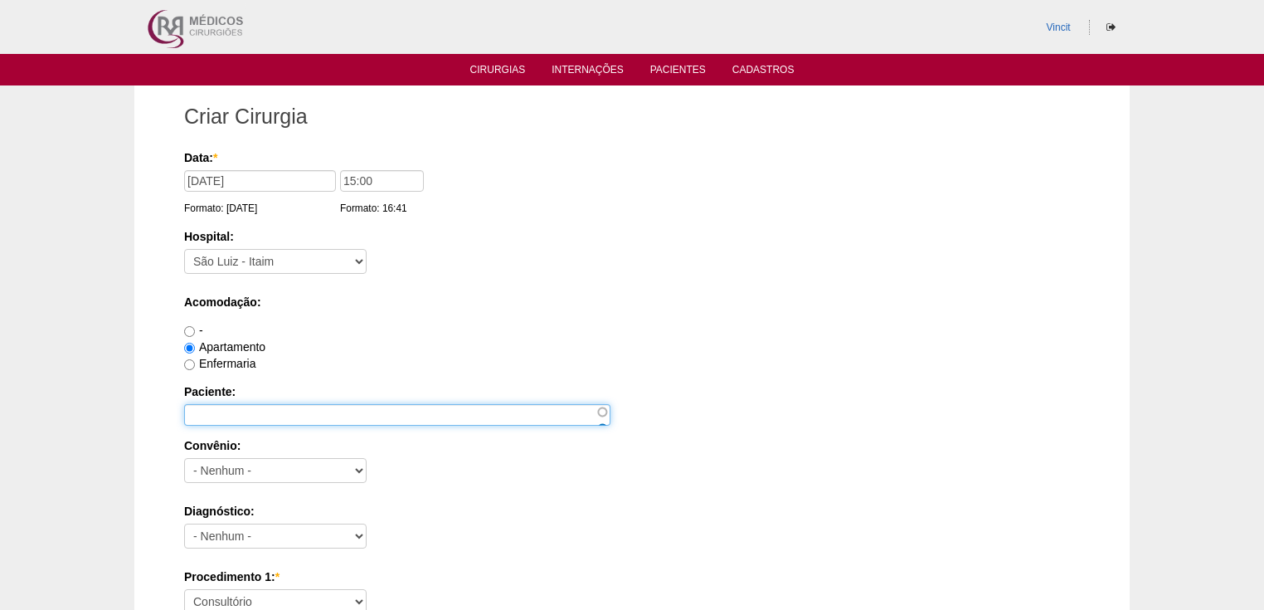
click at [212, 417] on input "Paciente:" at bounding box center [397, 415] width 426 height 22
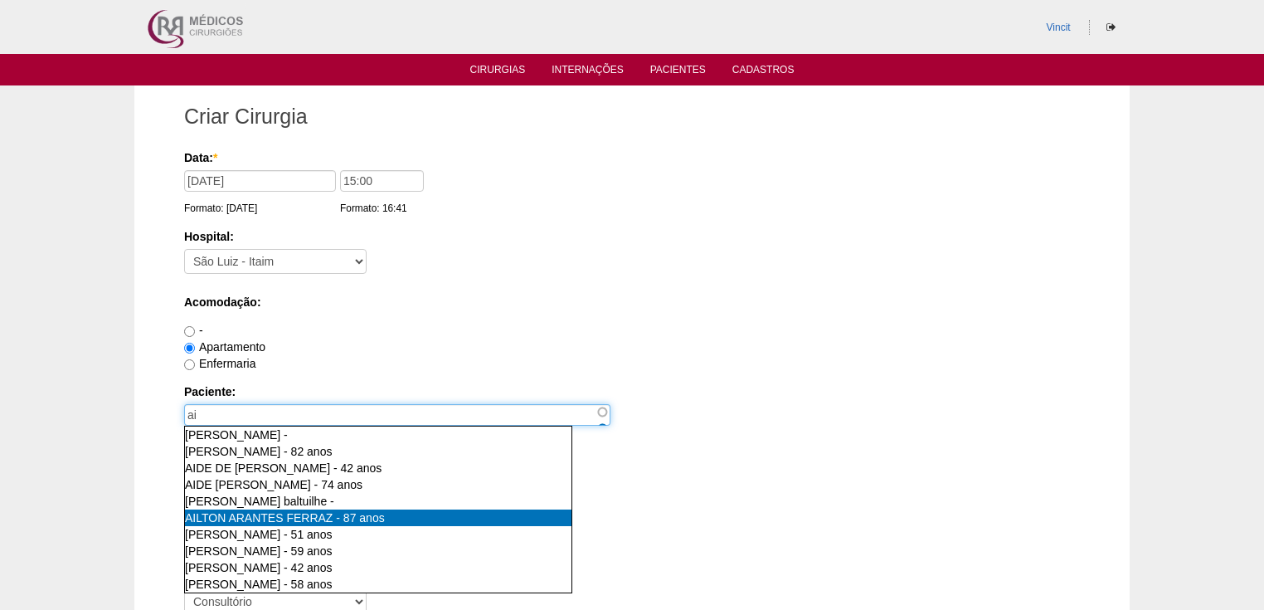
type input "AILTON ARANTES FERRAZ [nid:79838]"
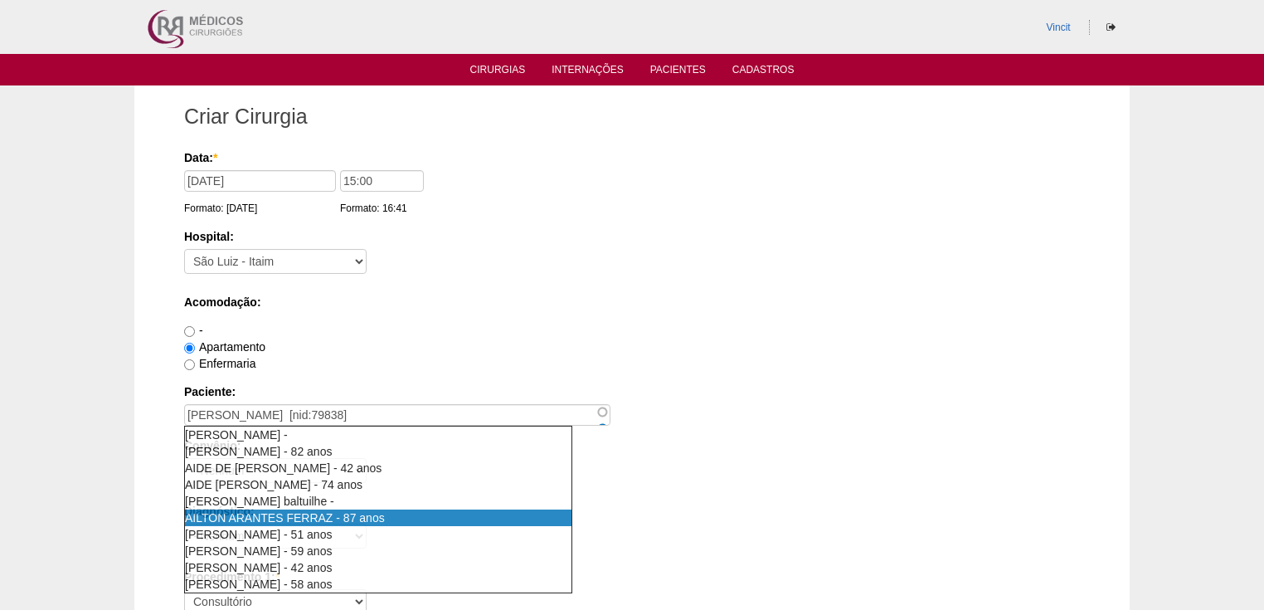
click at [247, 519] on span "AILTON ARANTES FERRAZ" at bounding box center [259, 517] width 148 height 13
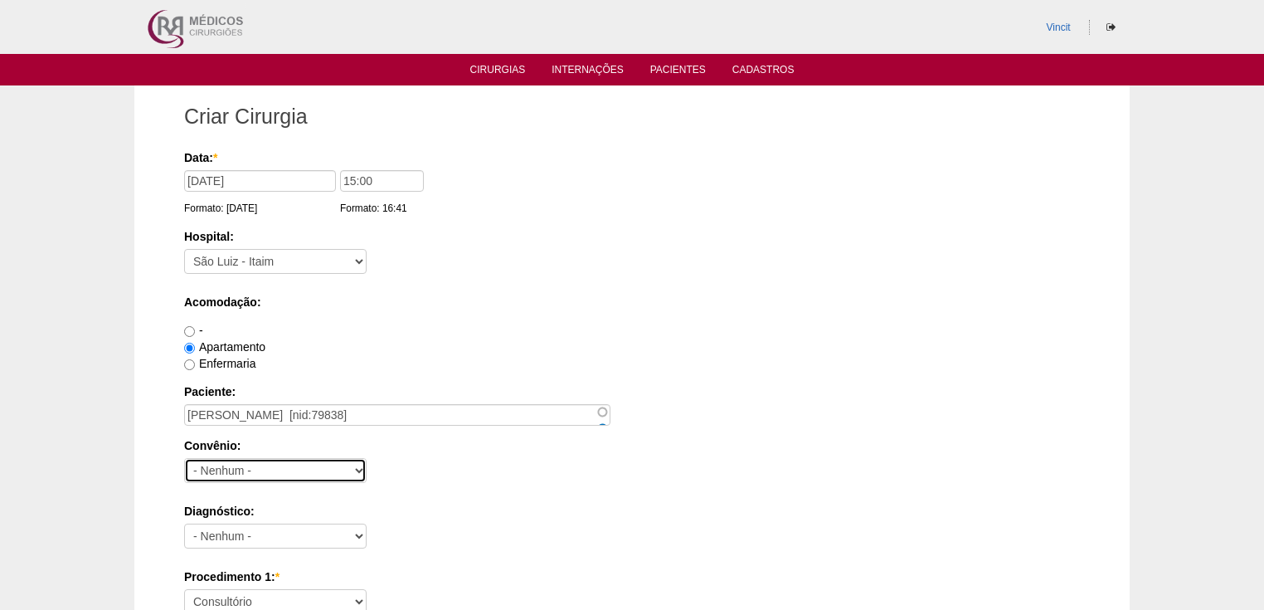
click at [211, 468] on select "- Nenhum - Abet Afresp Allianz Amil Blue Life Caasp Cabesp Caixa de Pensões Car…" at bounding box center [275, 470] width 183 height 25
select select "26"
click at [184, 458] on select "- Nenhum - Abet Afresp Allianz Amil Blue Life Caasp Cabesp Caixa de Pensões Car…" at bounding box center [275, 470] width 183 height 25
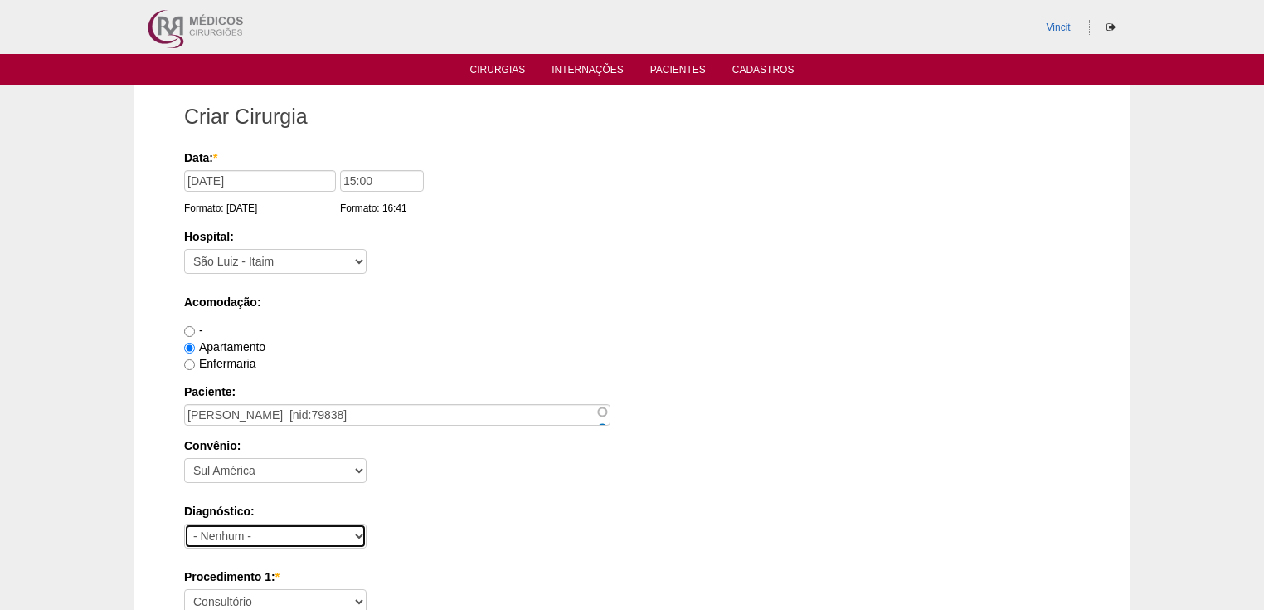
click at [221, 533] on select "- Nenhum - Abdome Agudo Abscesso Hepático Abscesso Perianal Abscesso Peritoneal…" at bounding box center [275, 536] width 183 height 25
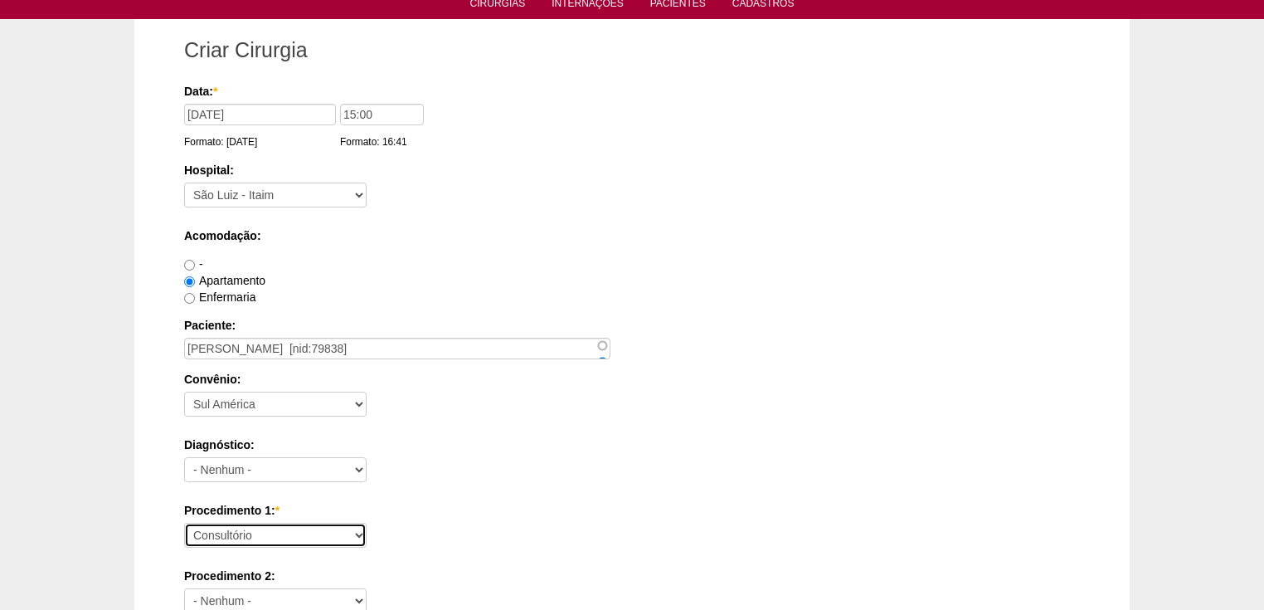
click at [211, 536] on select "Consultório Abscesso Hepático - Drenagem Abscesso perianal Amputação Abdômino P…" at bounding box center [275, 535] width 183 height 25
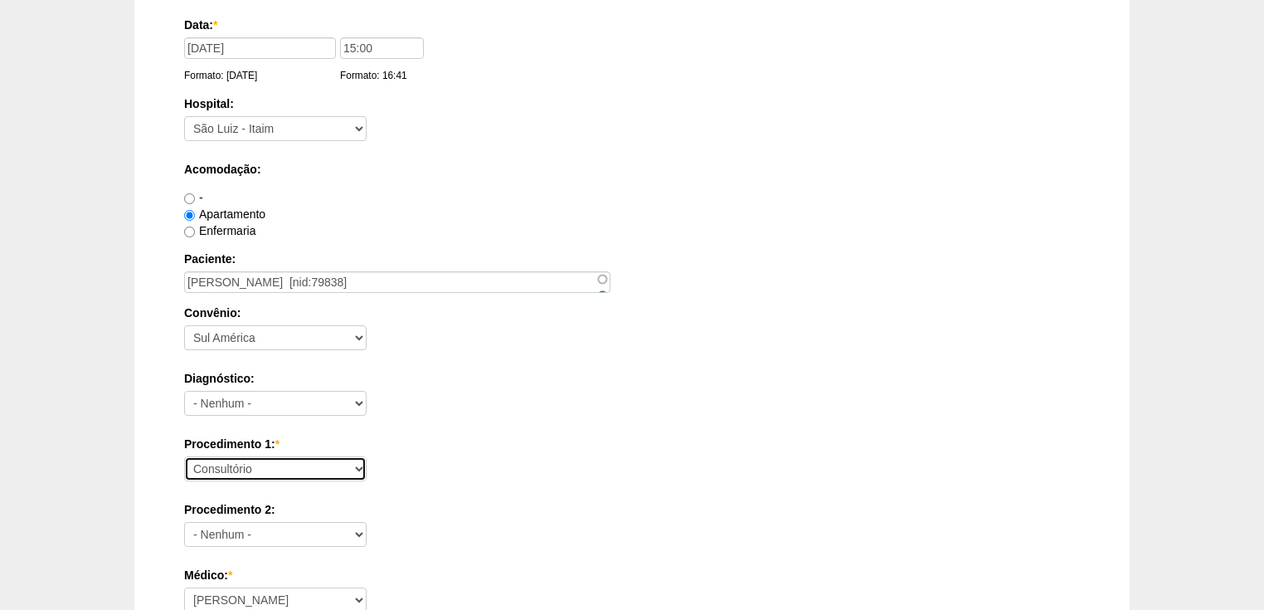
click at [219, 473] on select "Consultório Abscesso Hepático - Drenagem Abscesso perianal Amputação Abdômino P…" at bounding box center [275, 468] width 183 height 25
select select "3998"
click at [184, 456] on select "Consultório Abscesso Hepático - Drenagem Abscesso perianal Amputação Abdômino P…" at bounding box center [275, 468] width 183 height 25
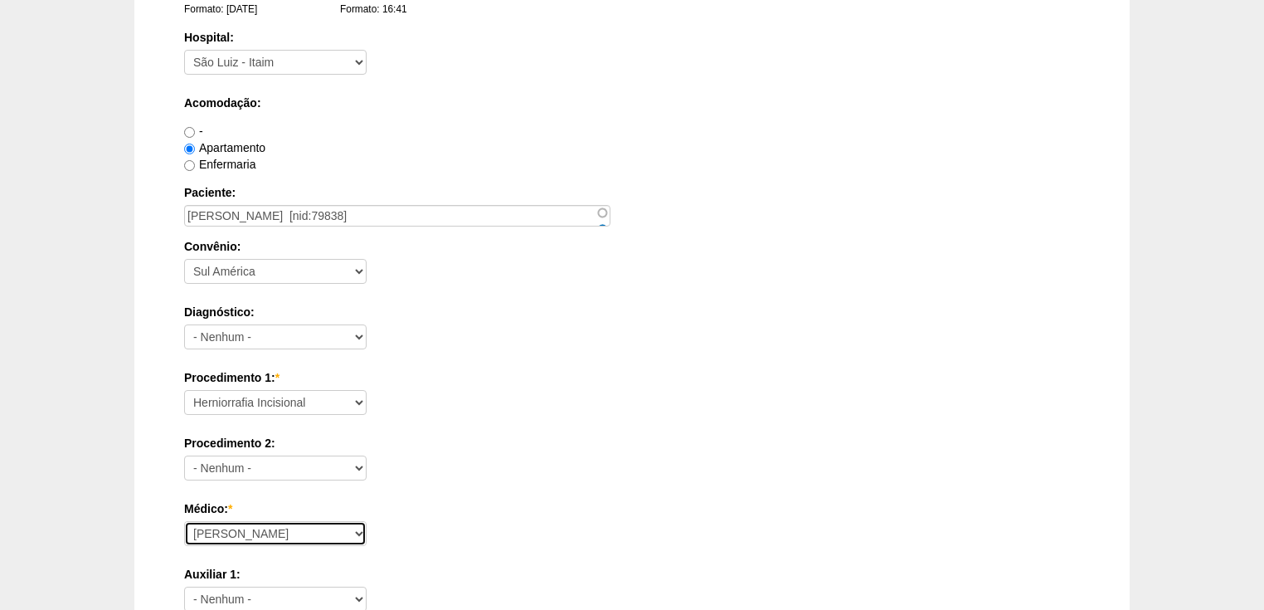
click at [235, 534] on select "Ana Paula Bruno Felipe Rossi Geraldo Igor Benevides Isabella Juliana Luiz Guilh…" at bounding box center [275, 533] width 183 height 25
select select "22"
click at [184, 521] on select "Ana Paula Bruno Felipe Rossi Geraldo Igor Benevides Isabella Juliana Luiz Guilh…" at bounding box center [275, 533] width 183 height 25
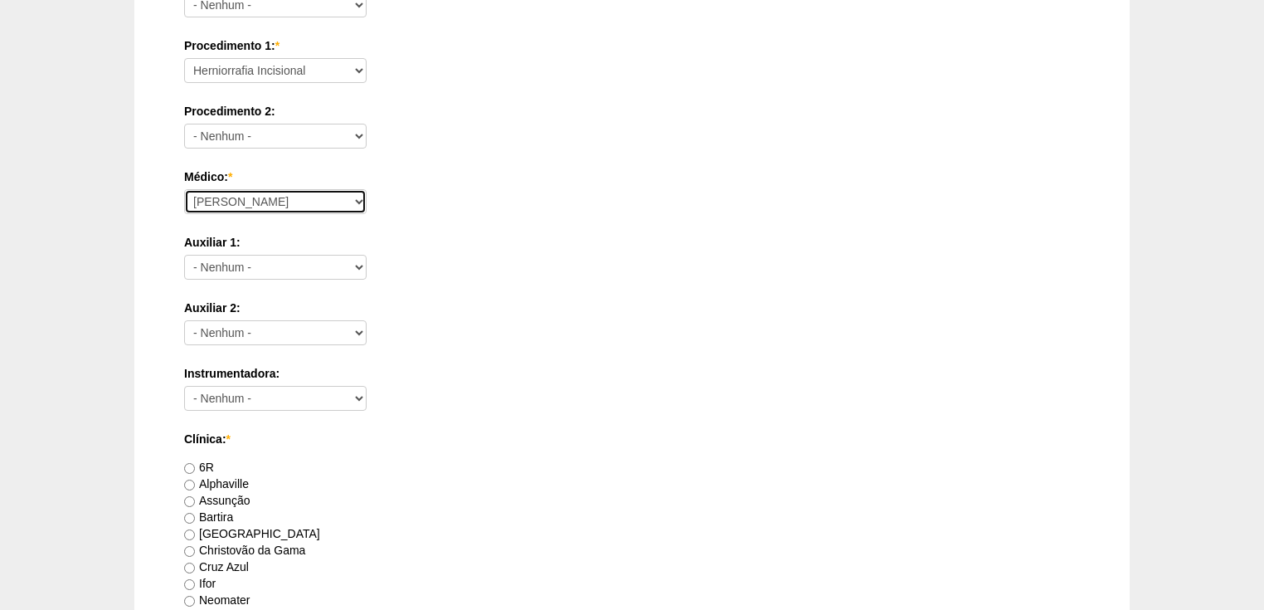
scroll to position [730, 0]
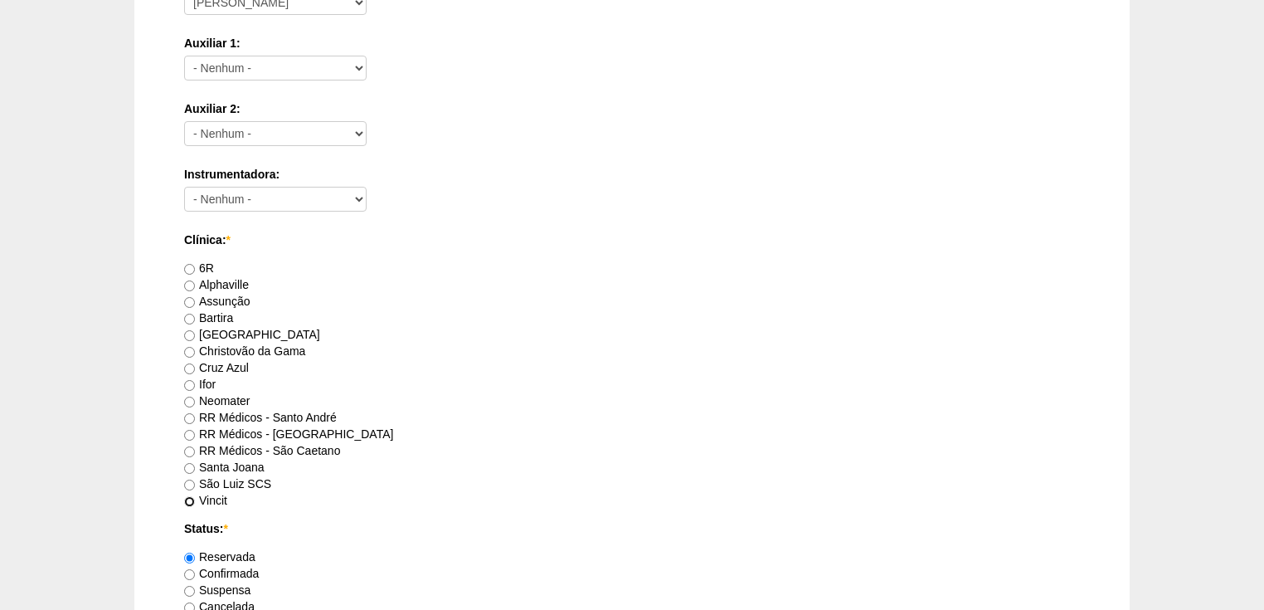
click at [189, 498] on input "Vincit" at bounding box center [189, 501] width 11 height 11
radio input "true"
click at [187, 571] on input "Confirmada" at bounding box center [189, 574] width 11 height 11
radio input "true"
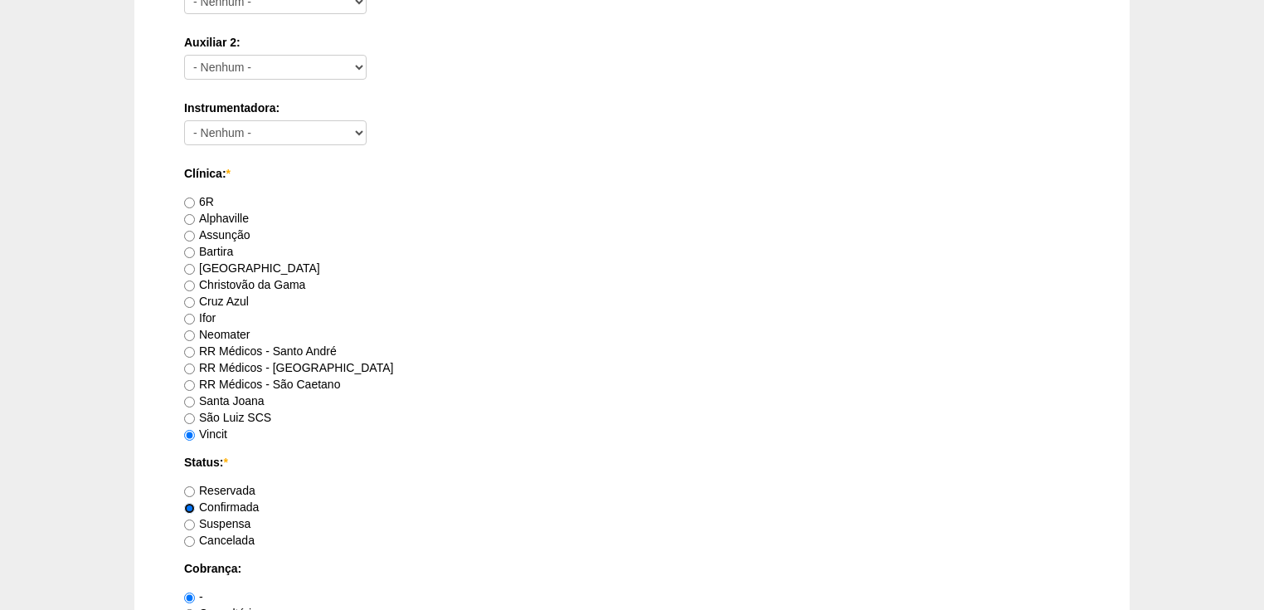
scroll to position [863, 0]
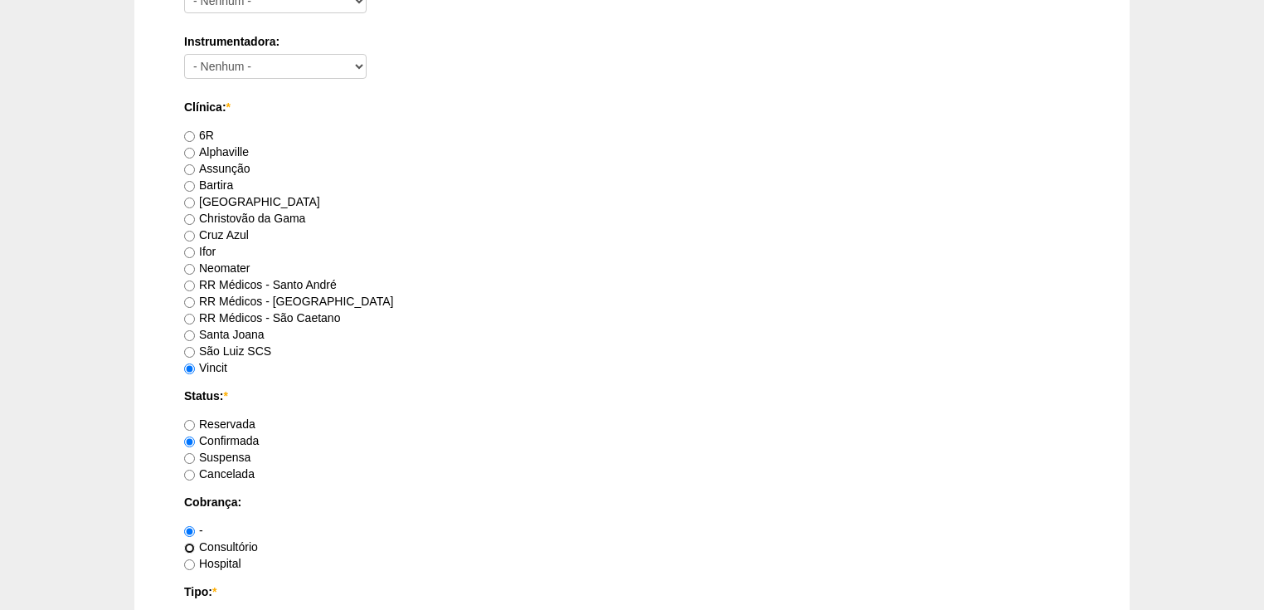
click at [190, 548] on input "Consultório" at bounding box center [189, 548] width 11 height 11
radio input "true"
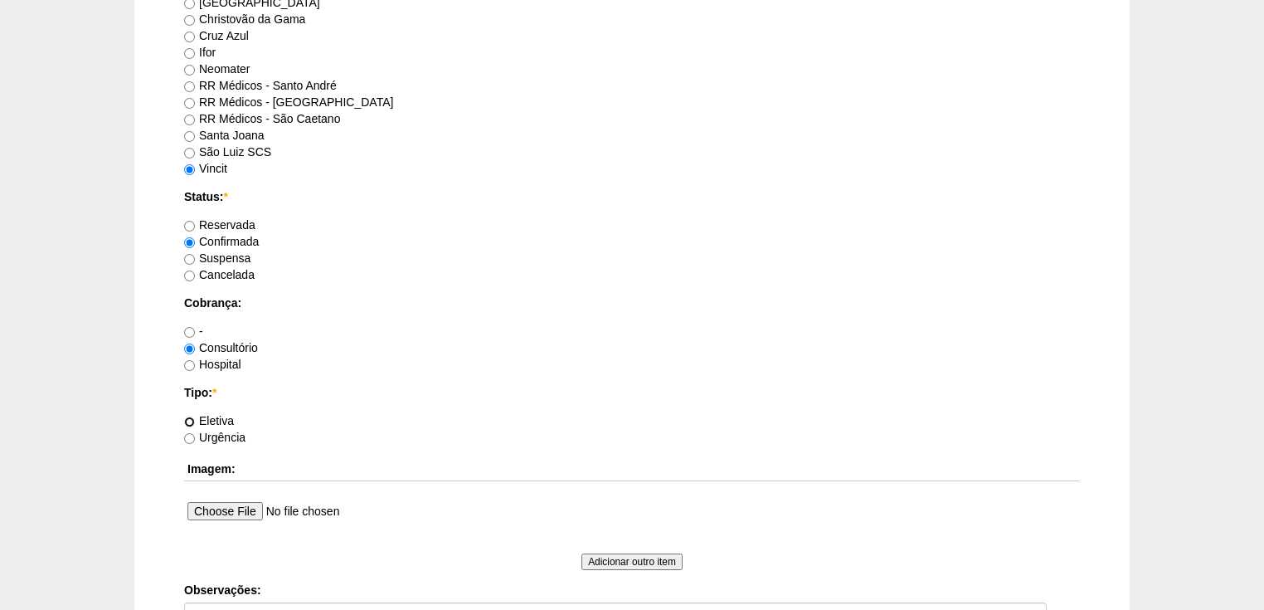
click at [190, 421] on input "Eletiva" at bounding box center [189, 422] width 11 height 11
radio input "true"
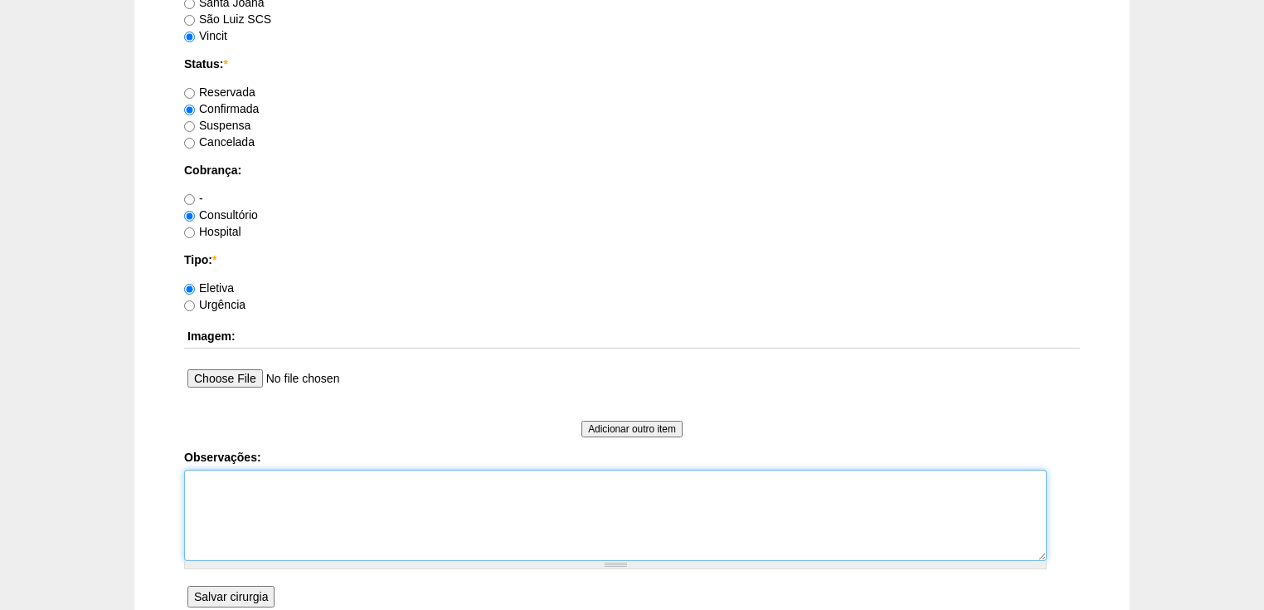
click at [202, 486] on textarea "Observações:" at bounding box center [615, 515] width 863 height 91
type textarea "V"
click at [238, 515] on textarea "faturada via consultório RR Médicos Autorizada. Anestesia Dr Fábio Vitorio" at bounding box center [615, 515] width 863 height 91
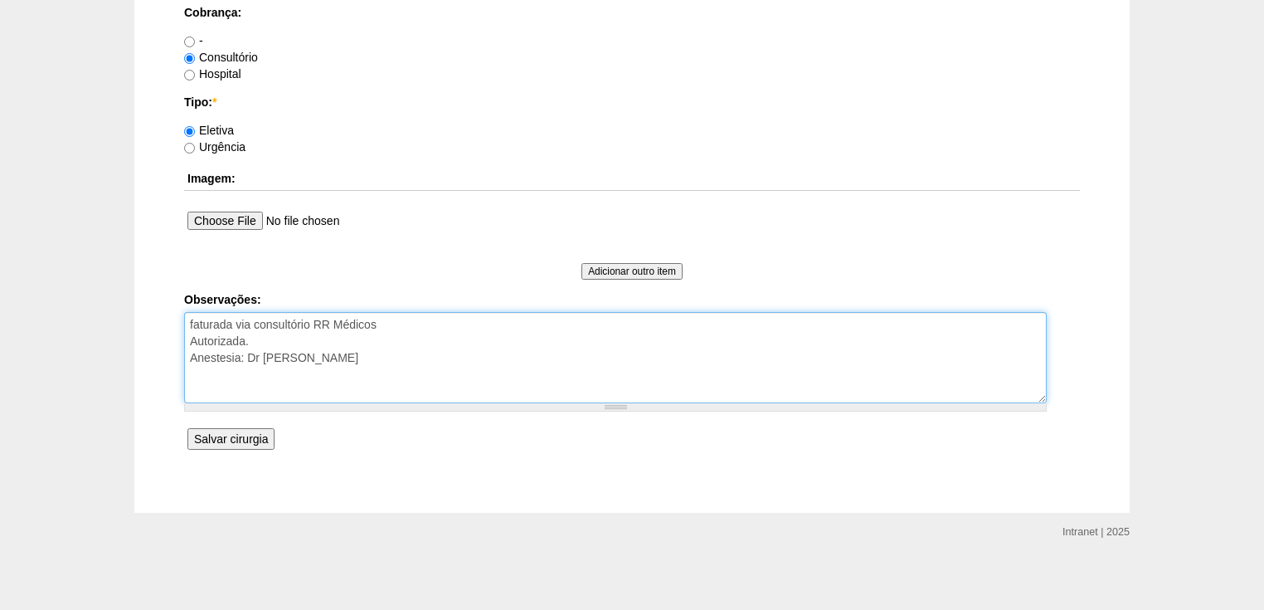
type textarea "faturada via consultório RR Médicos Autorizada. Anestesia: Dr Fábio Vitorio"
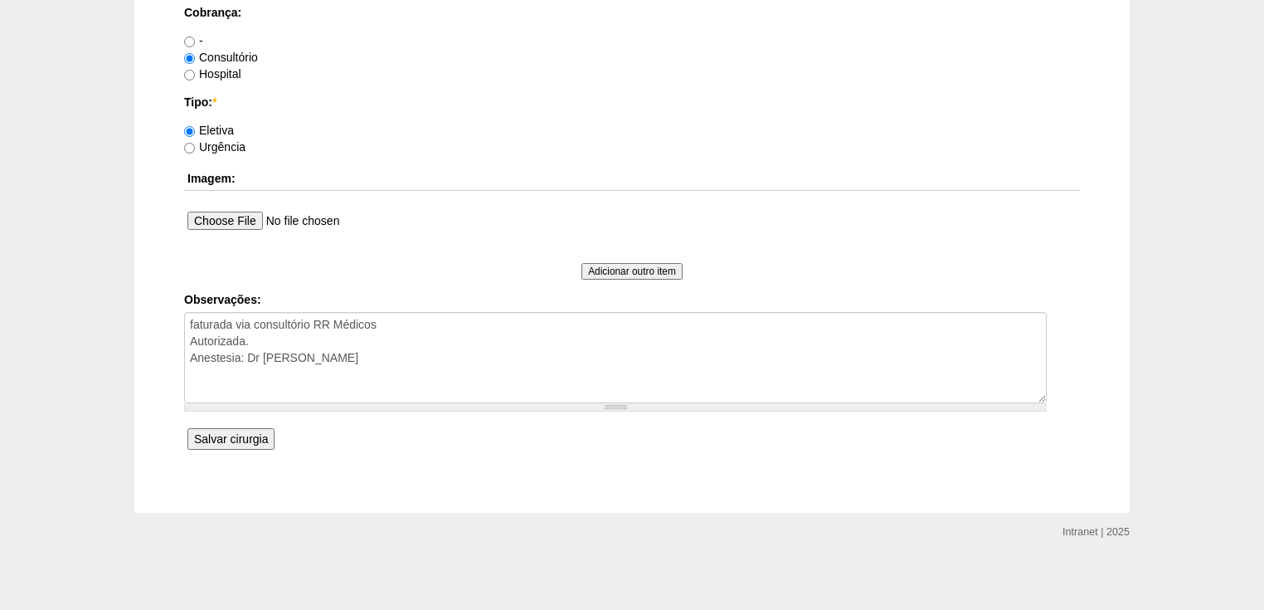
click at [212, 432] on input "Salvar cirurgia" at bounding box center [231, 439] width 87 height 22
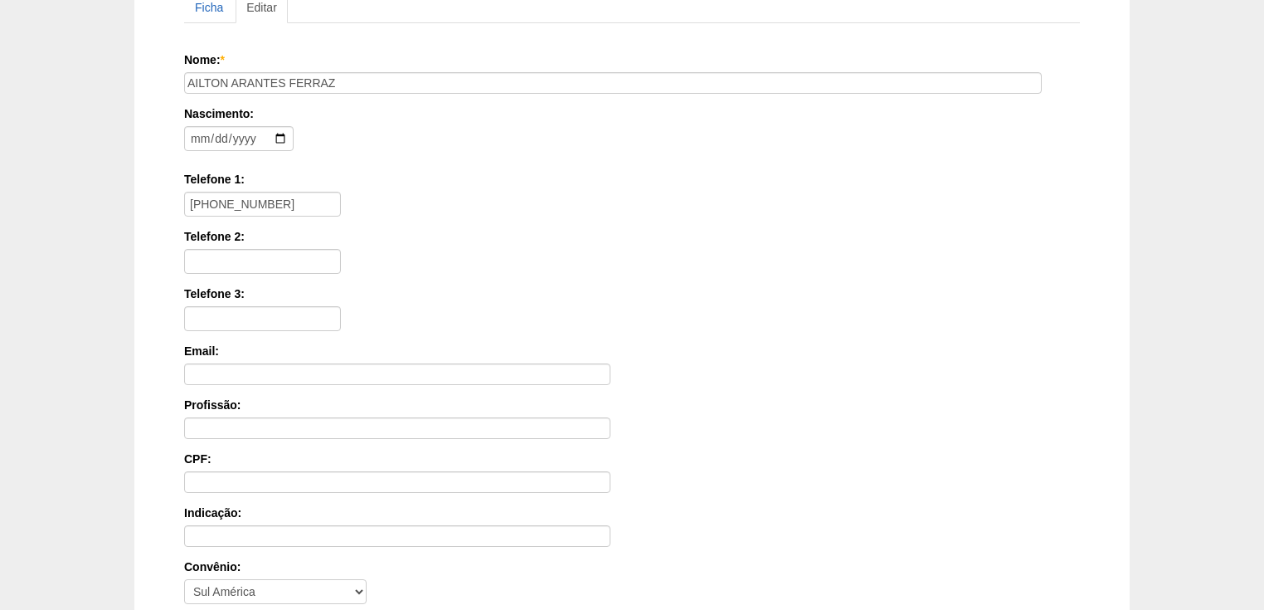
scroll to position [398, 0]
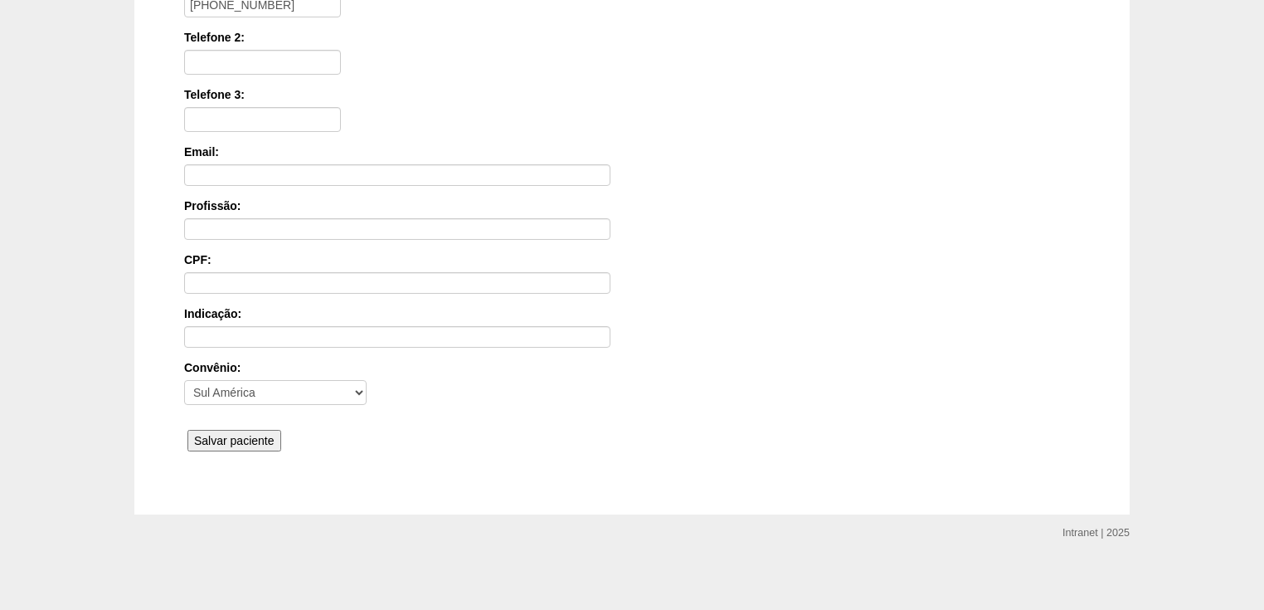
click at [206, 434] on input "Salvar paciente" at bounding box center [235, 441] width 94 height 22
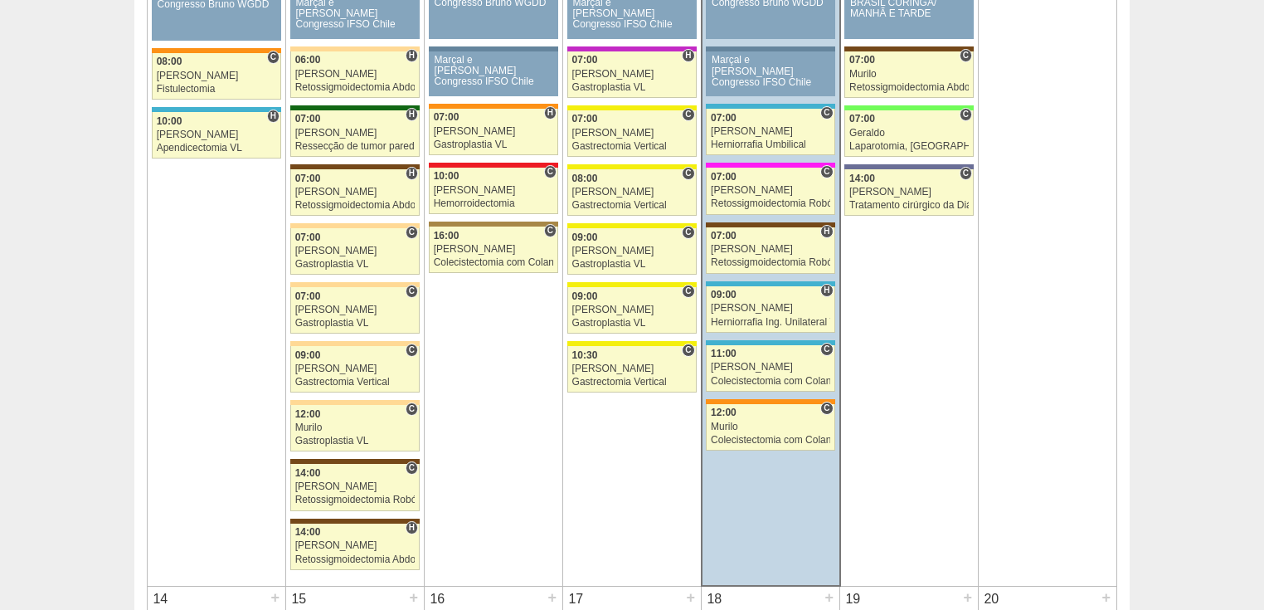
scroll to position [996, 0]
